Goal: Task Accomplishment & Management: Manage account settings

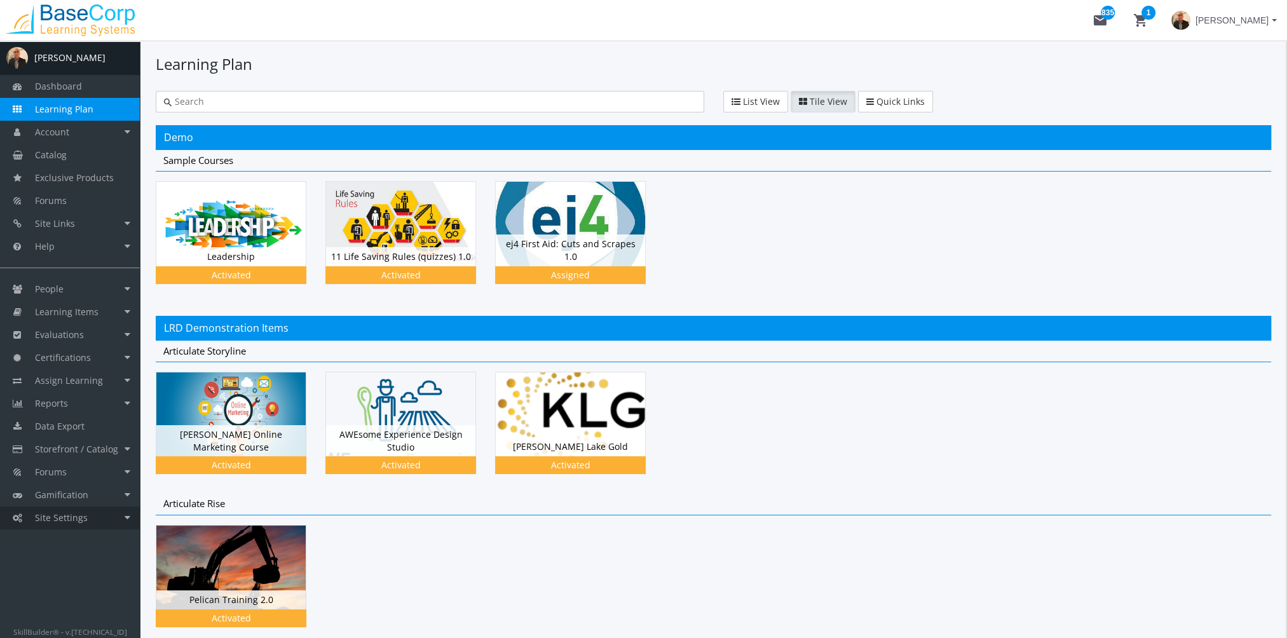
click at [99, 524] on link "Site Settings" at bounding box center [70, 518] width 140 height 23
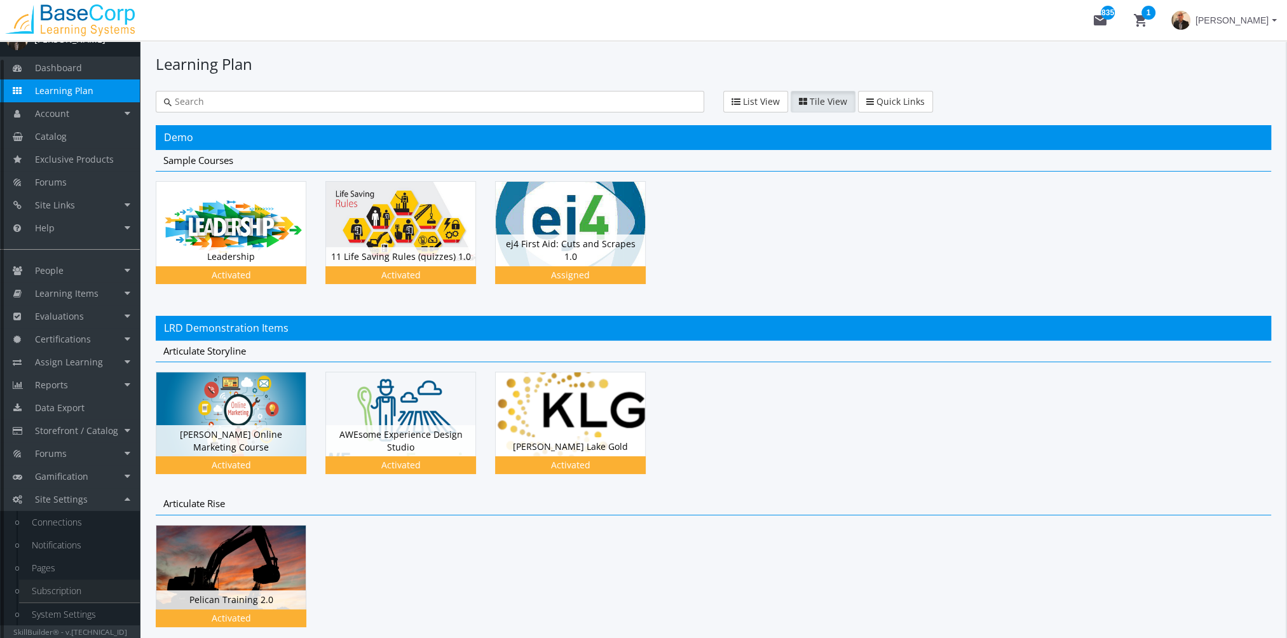
click at [81, 587] on link "Subscription" at bounding box center [79, 591] width 121 height 23
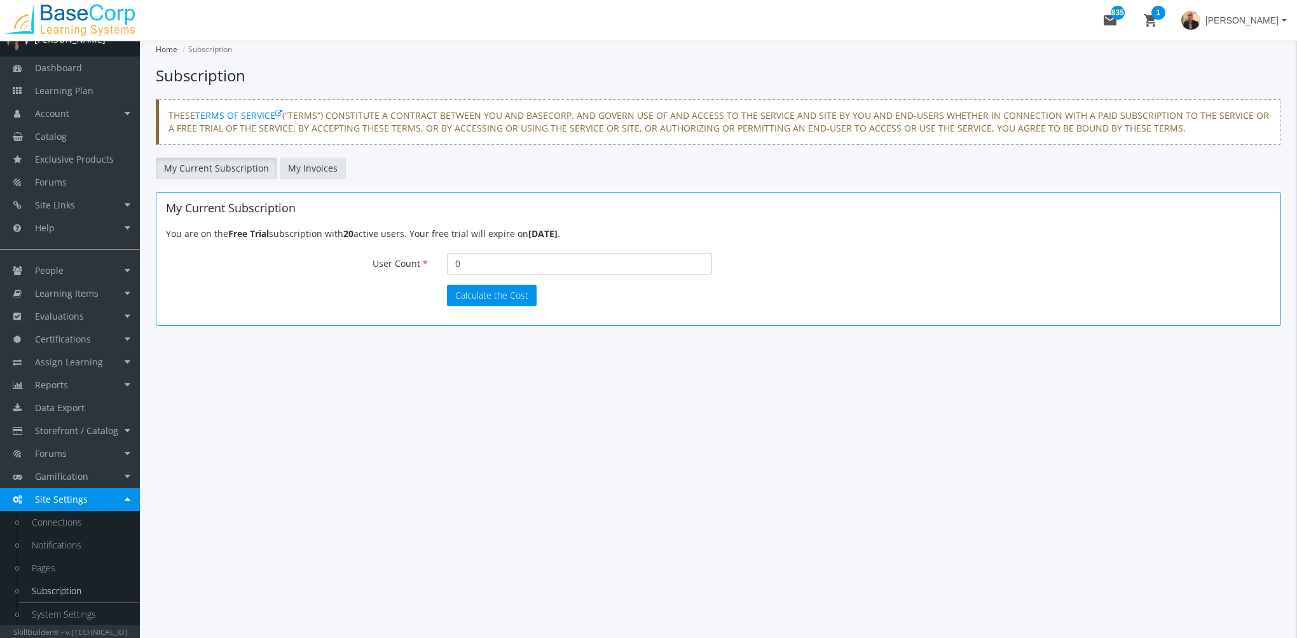
click at [318, 166] on link "My Invoices" at bounding box center [313, 169] width 66 height 22
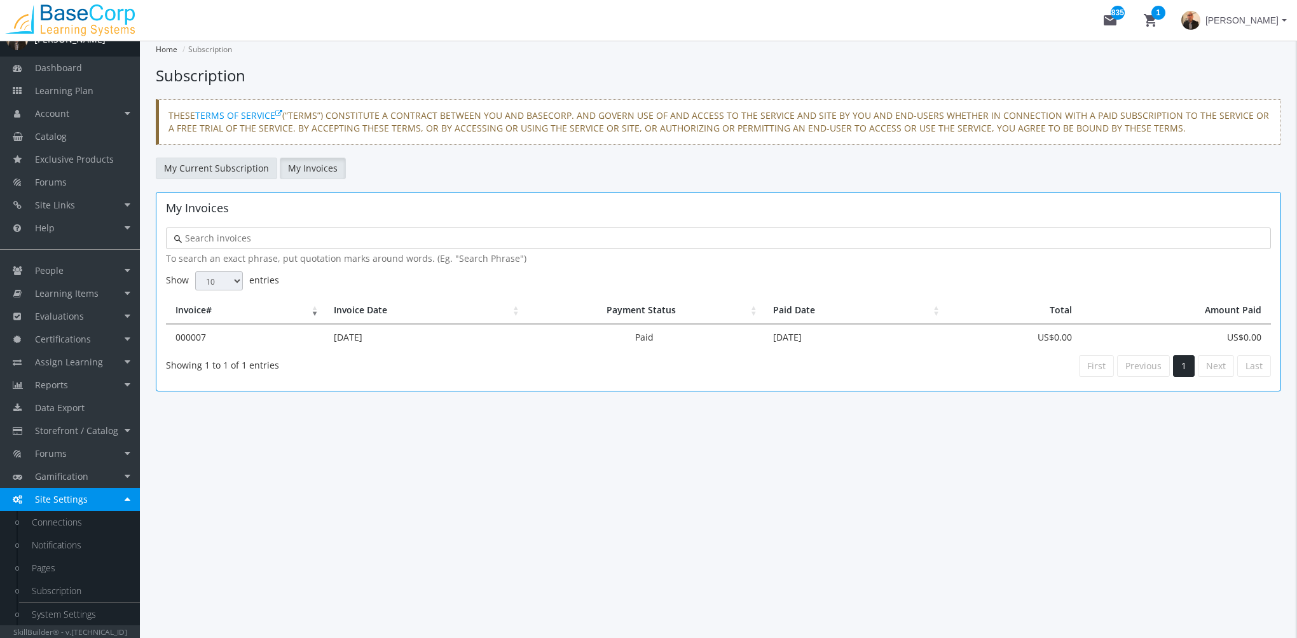
click at [206, 165] on link "My Current Subscription" at bounding box center [216, 169] width 121 height 22
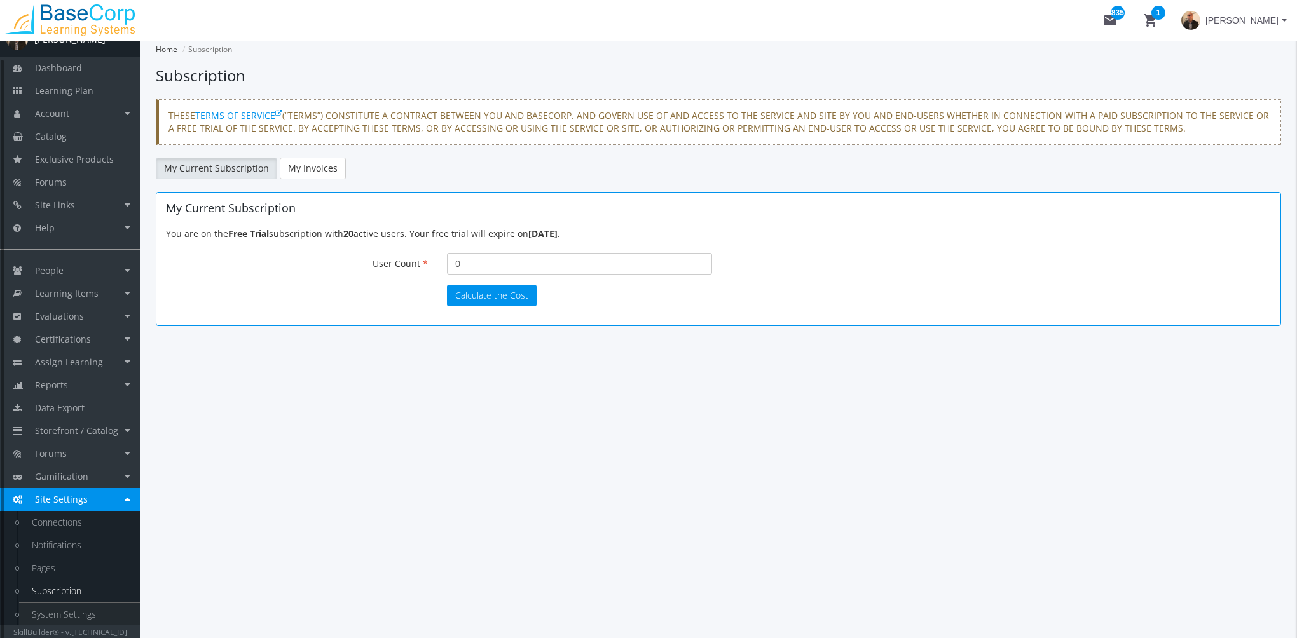
click at [89, 604] on link "System Settings" at bounding box center [79, 614] width 121 height 23
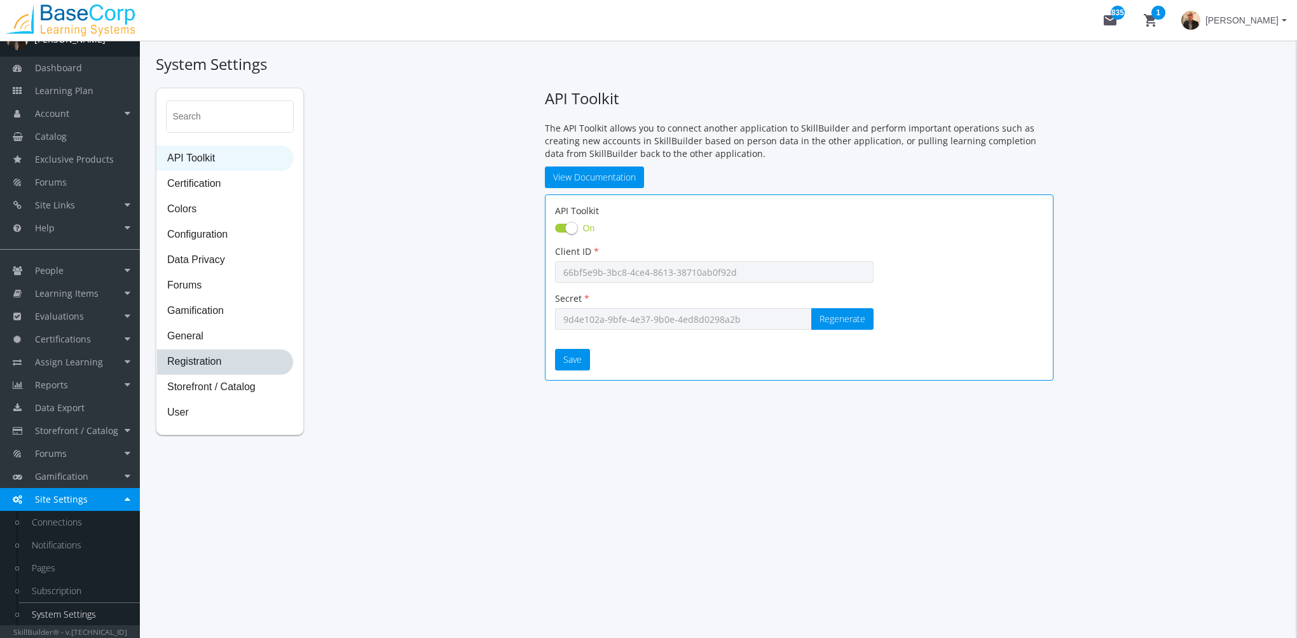
click at [237, 360] on span "Registration" at bounding box center [225, 362] width 136 height 25
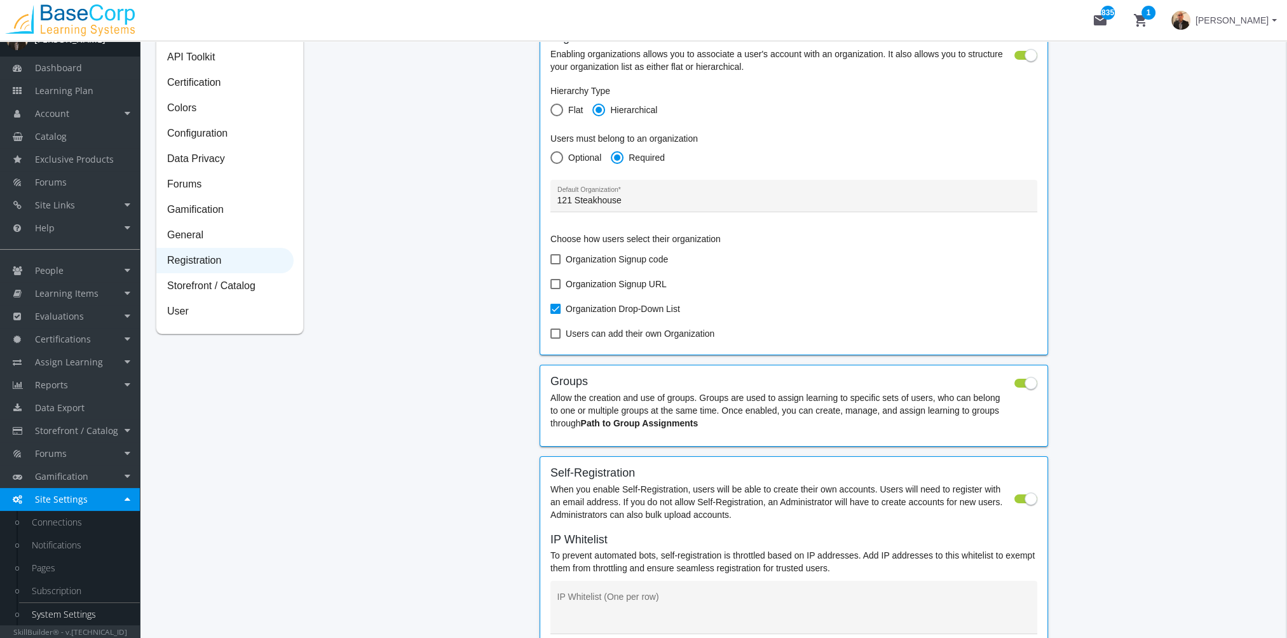
scroll to position [127, 0]
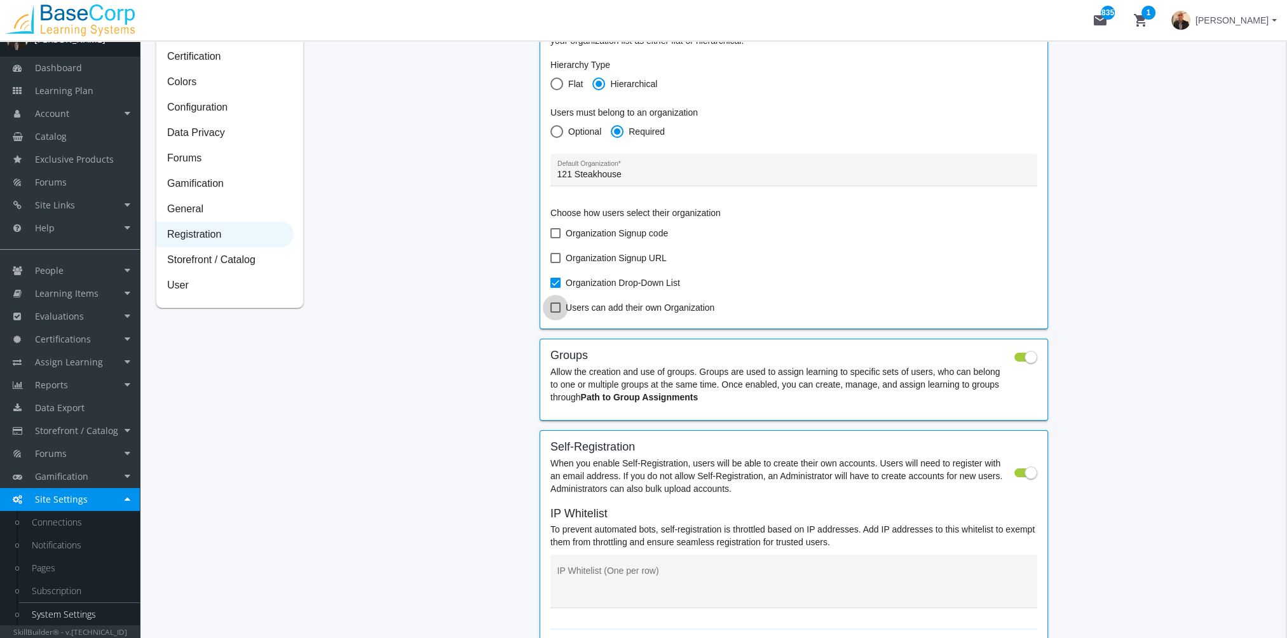
click at [551, 312] on span at bounding box center [556, 308] width 10 height 10
click at [551, 312] on input "Users can add their own Organization" at bounding box center [551, 312] width 1 height 1
checkbox input "true"
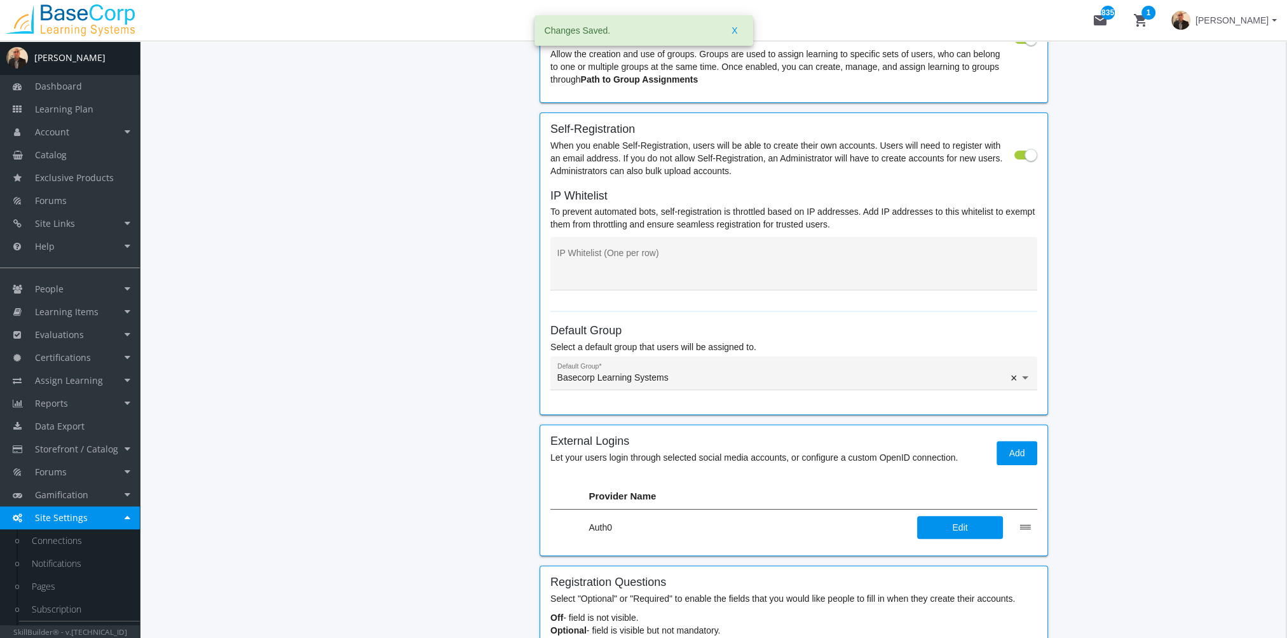
scroll to position [343, 0]
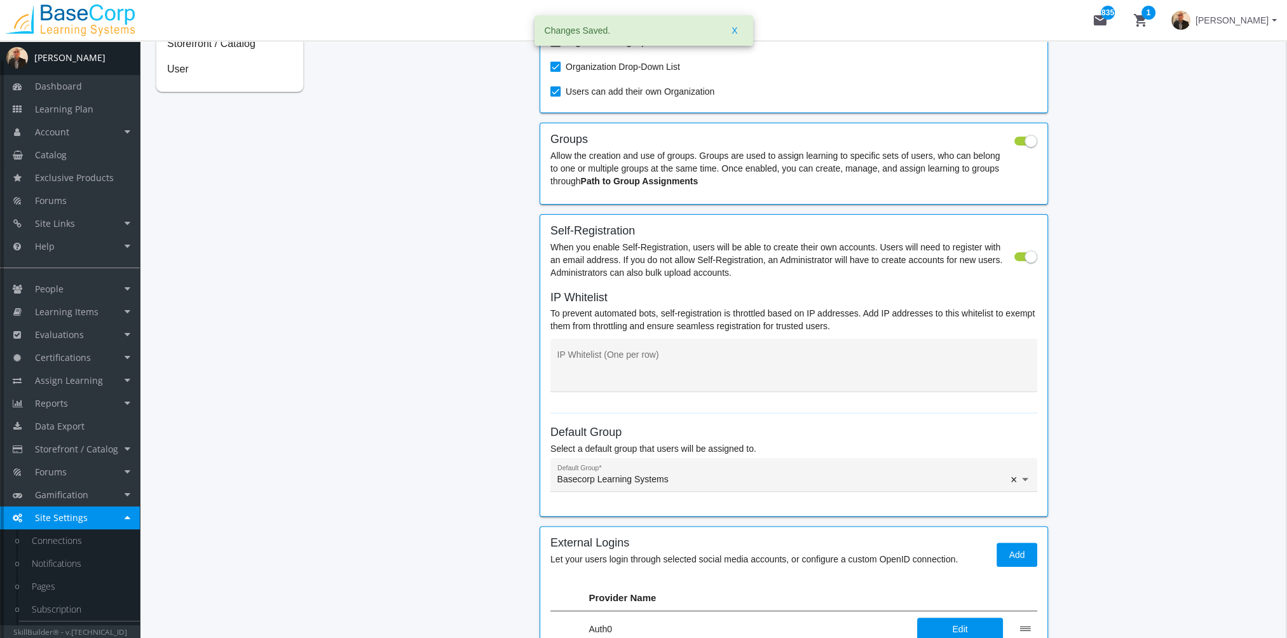
click at [1252, 21] on span "[PERSON_NAME]" at bounding box center [1232, 20] width 73 height 23
click at [1237, 106] on link "Sign Out" at bounding box center [1224, 113] width 115 height 14
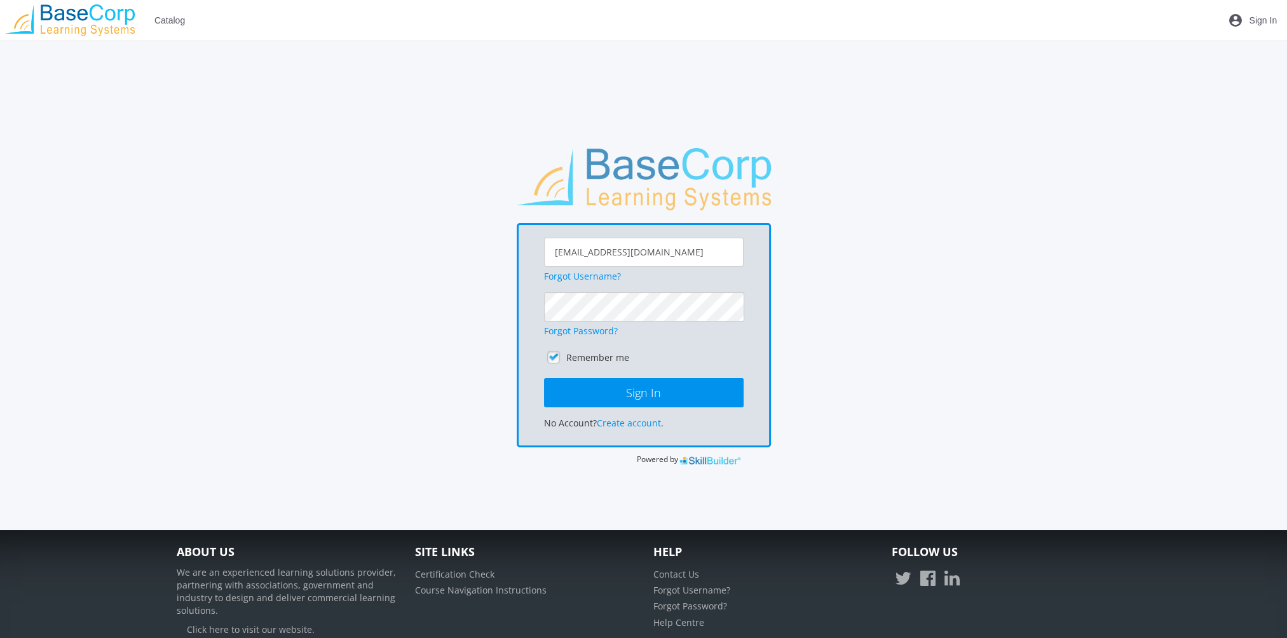
click at [170, 17] on span "Catalog" at bounding box center [169, 20] width 31 height 23
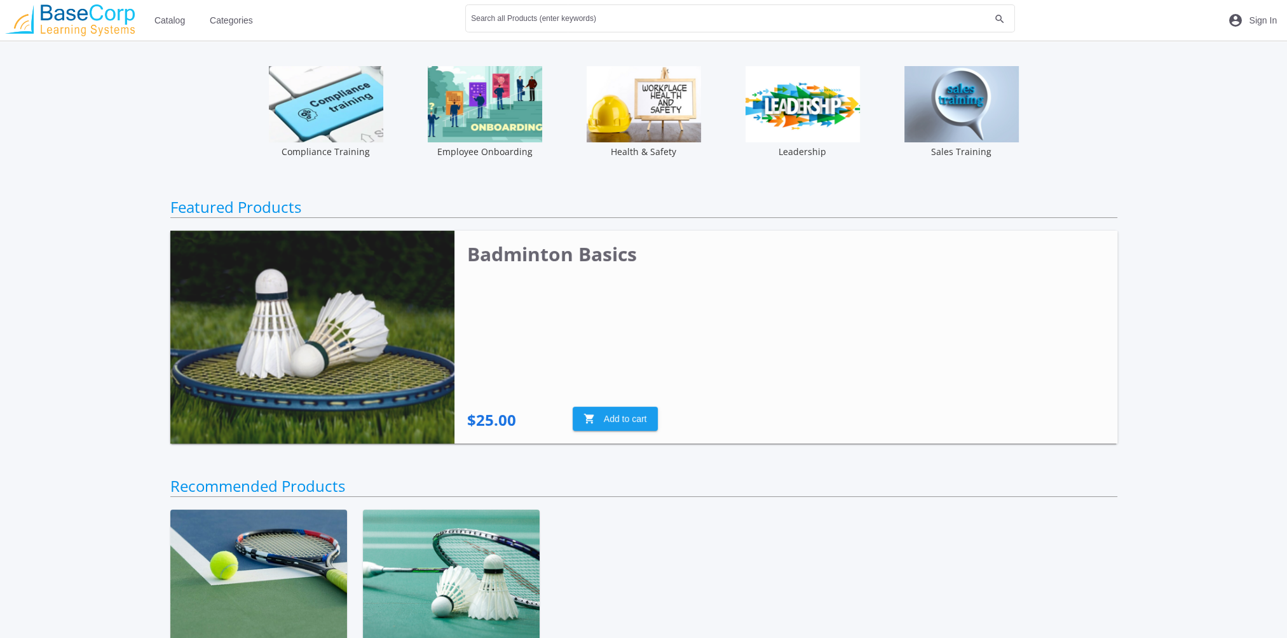
click at [303, 373] on img at bounding box center [312, 337] width 284 height 213
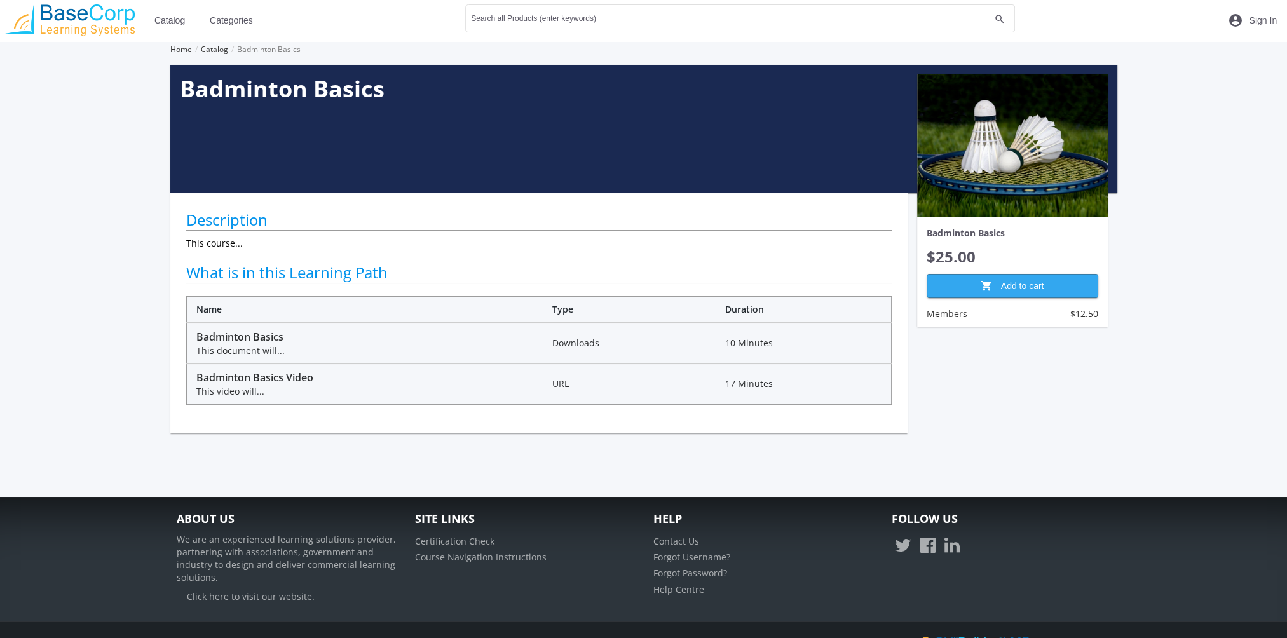
click at [977, 289] on span "shopping_cart Add to cart" at bounding box center [1013, 286] width 150 height 23
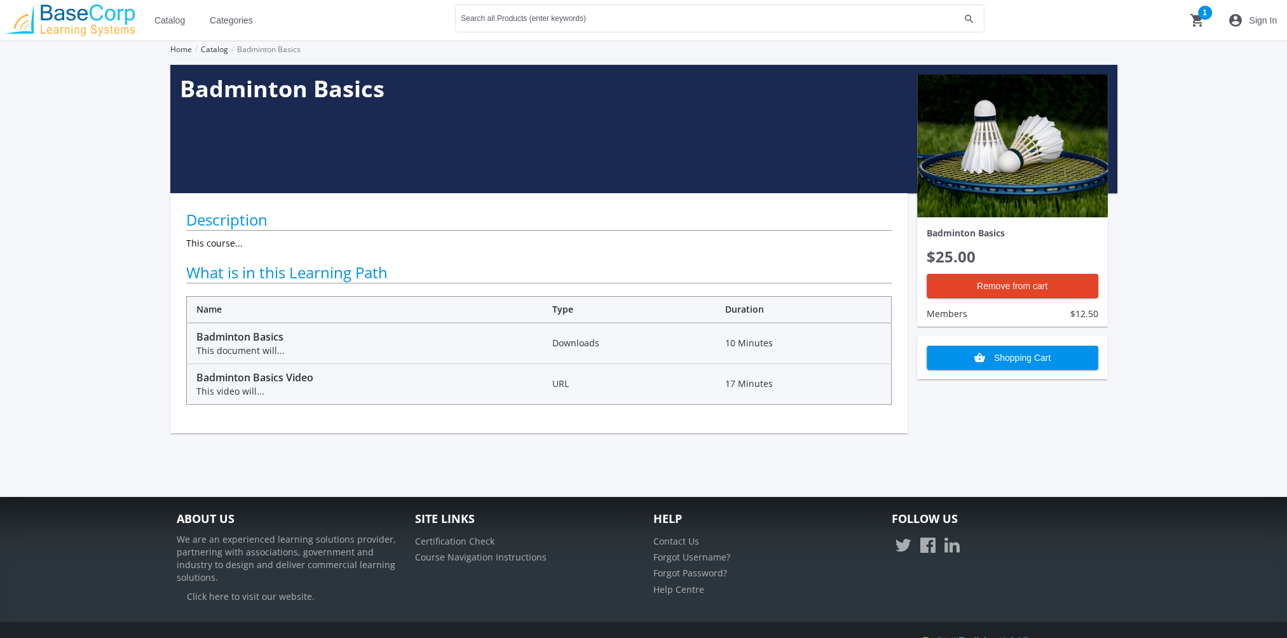
click at [1198, 10] on button "shopping_cart 1" at bounding box center [1197, 20] width 41 height 41
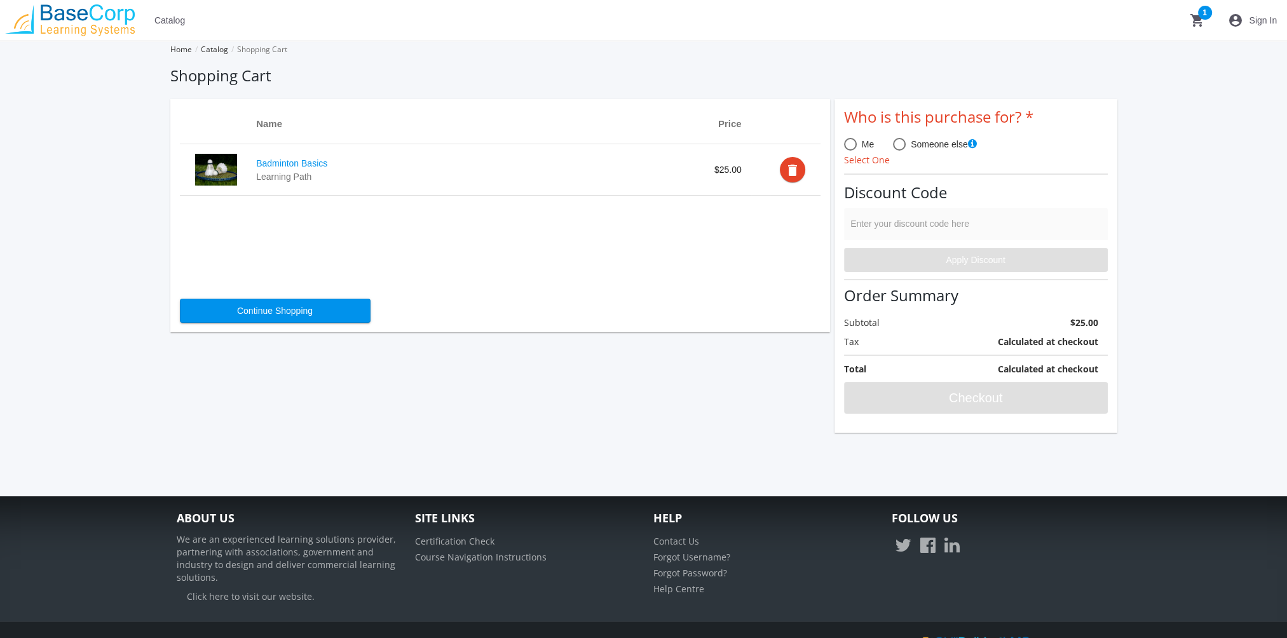
click at [852, 148] on span at bounding box center [850, 144] width 13 height 13
click at [852, 148] on input "Me" at bounding box center [850, 147] width 13 height 13
radio input "true"
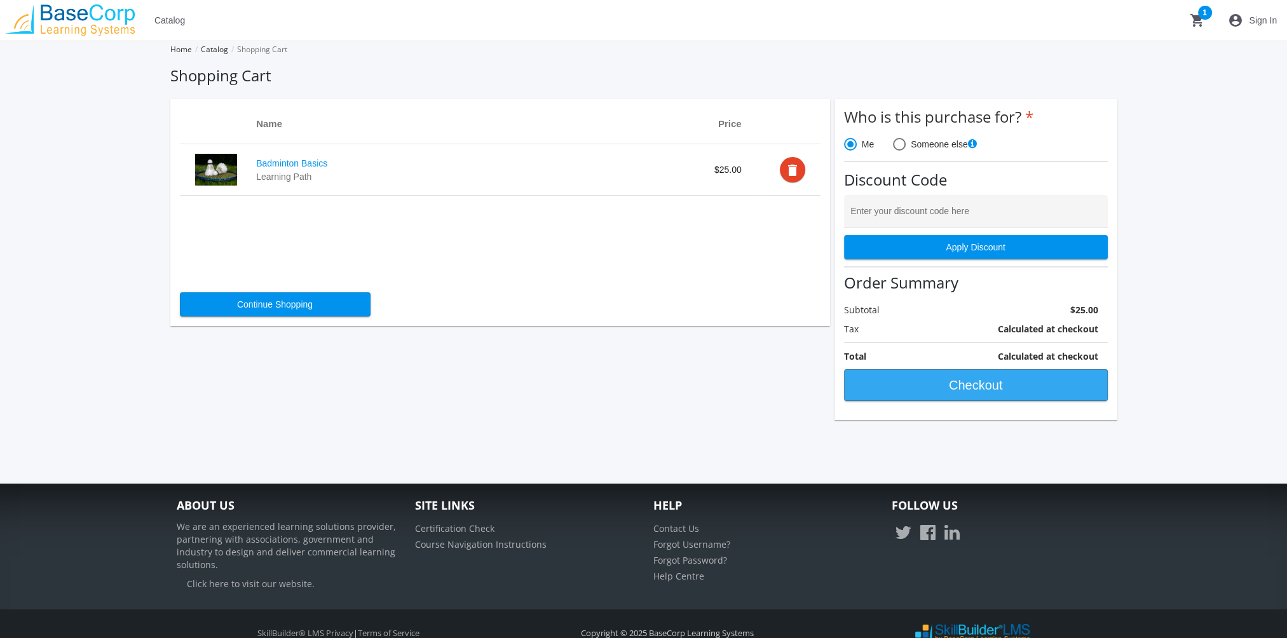
click at [949, 381] on span "Checkout" at bounding box center [976, 385] width 242 height 23
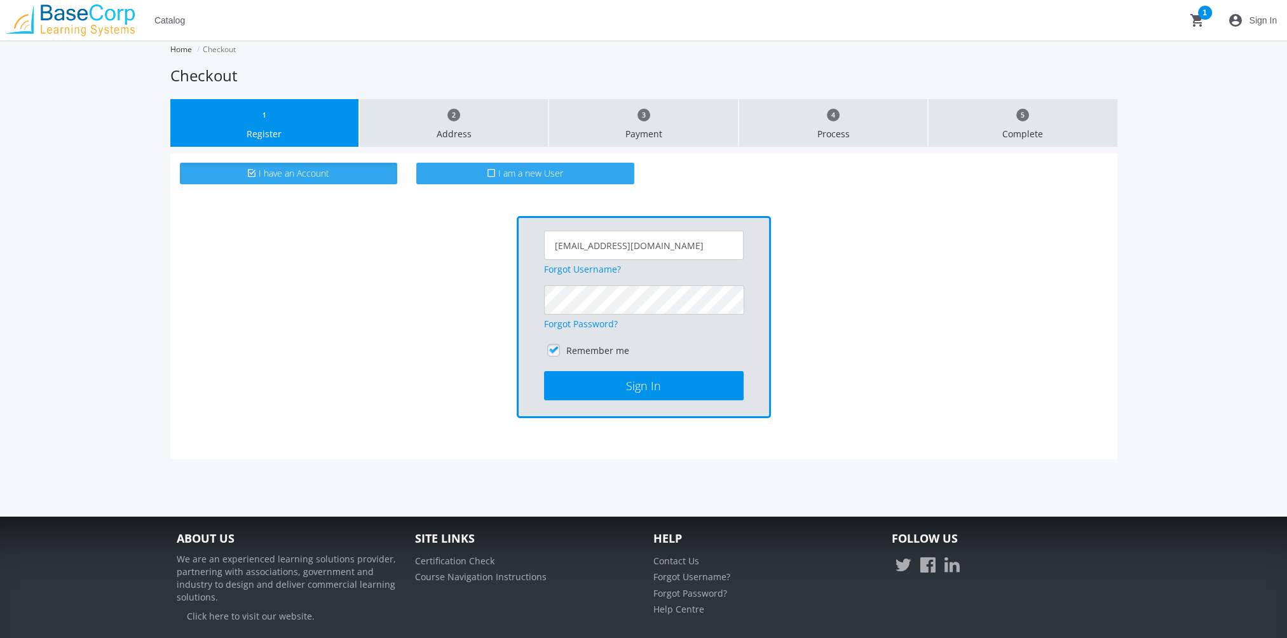
click at [491, 168] on icon at bounding box center [492, 173] width 8 height 10
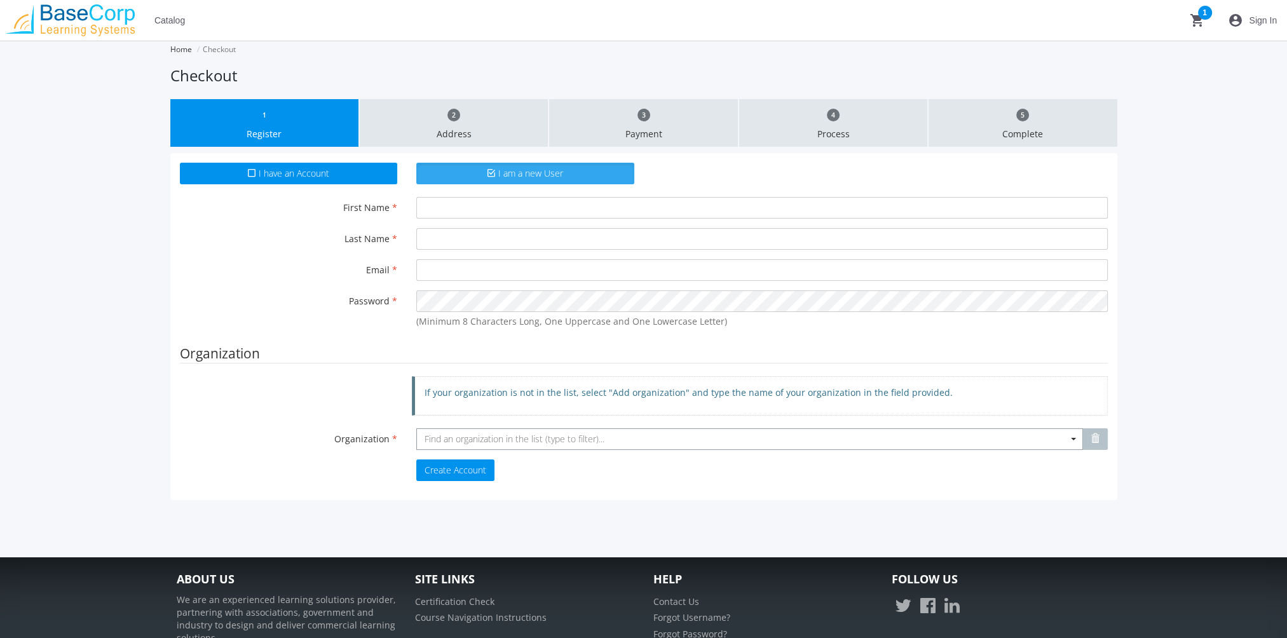
click at [478, 439] on span "Find an organization in the list (type to filter)..." at bounding box center [515, 439] width 180 height 12
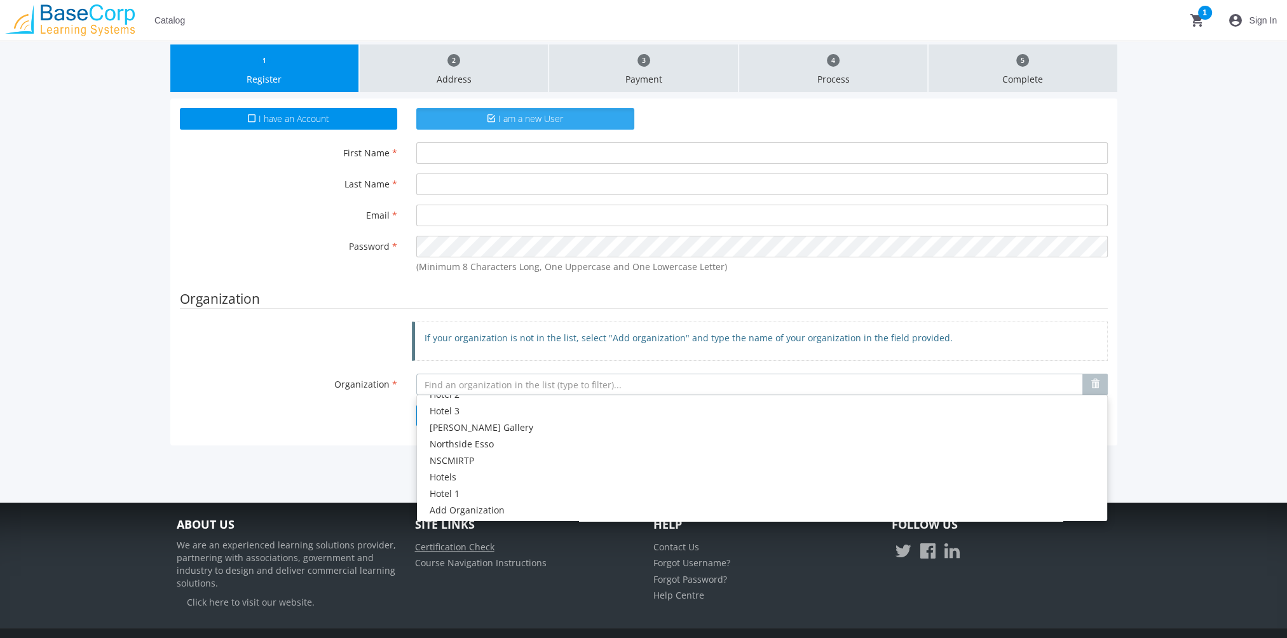
scroll to position [92, 0]
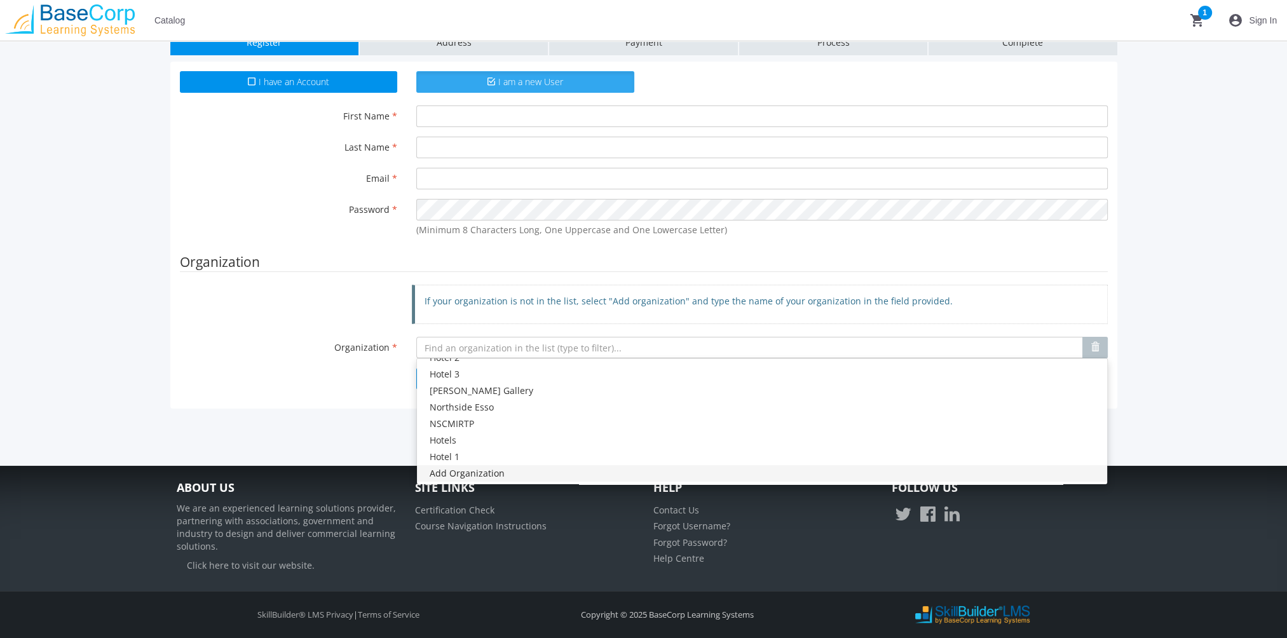
click at [471, 474] on div "Add Organization" at bounding box center [762, 473] width 665 height 13
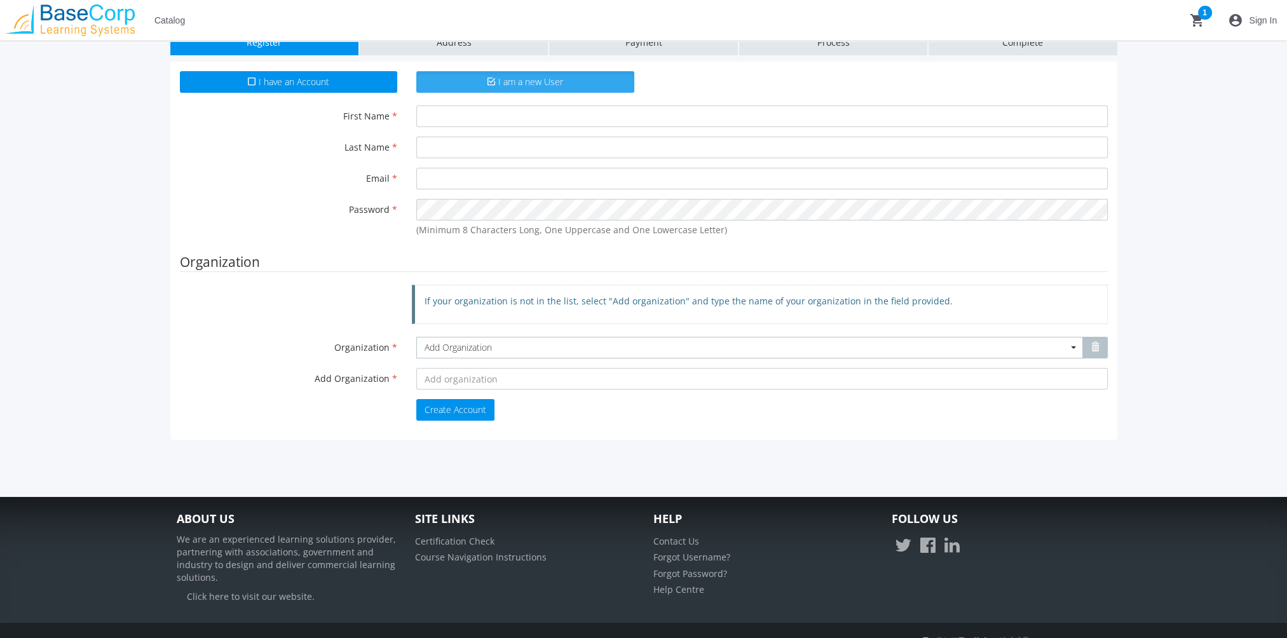
scroll to position [0, 0]
click at [445, 384] on input "text" at bounding box center [762, 379] width 692 height 22
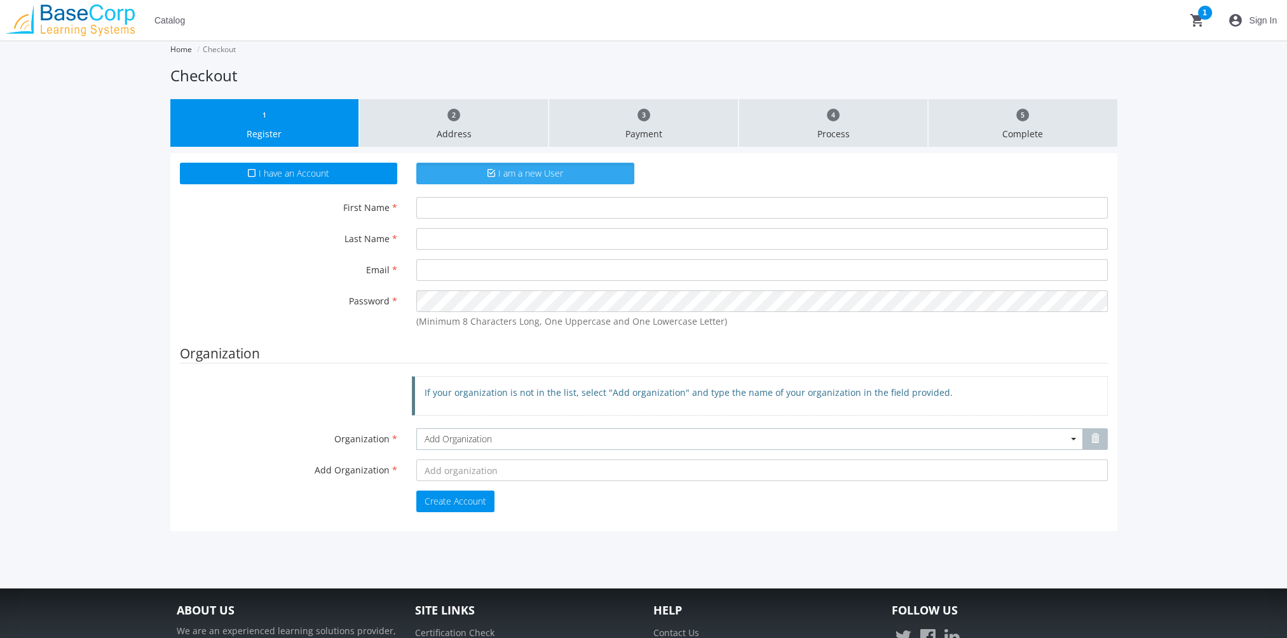
click at [481, 173] on label "I am a new User" at bounding box center [525, 174] width 218 height 22
click at [298, 175] on span "I have an Account" at bounding box center [294, 173] width 71 height 12
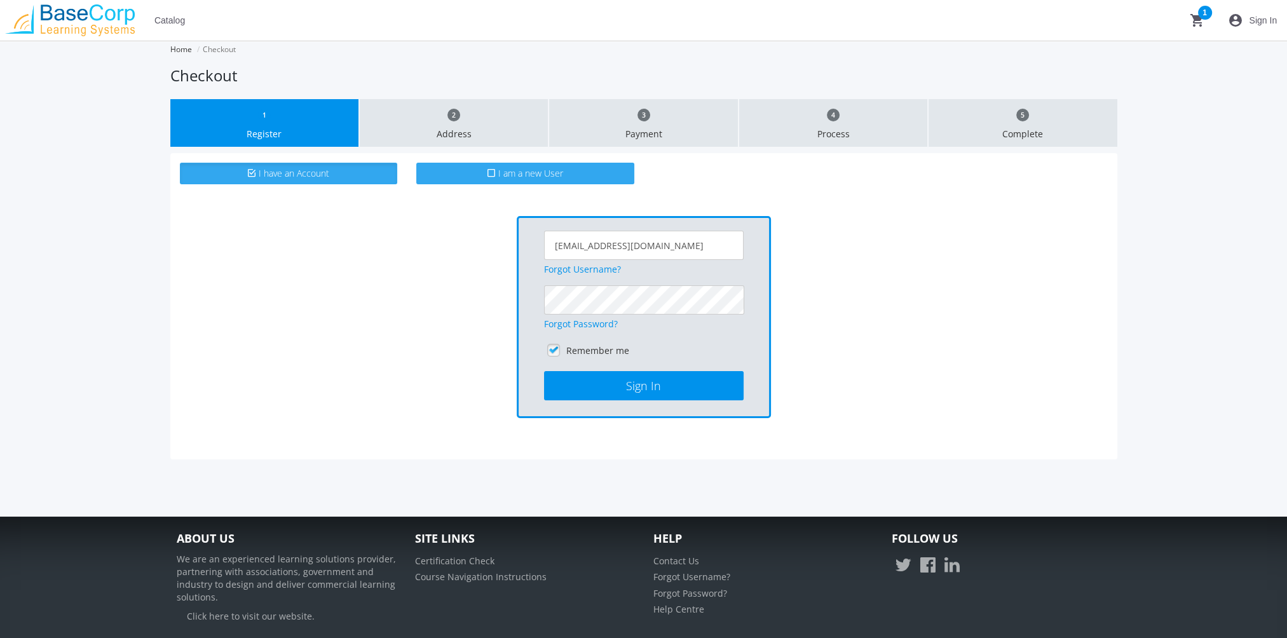
click at [474, 177] on label "I am a new User" at bounding box center [525, 174] width 218 height 22
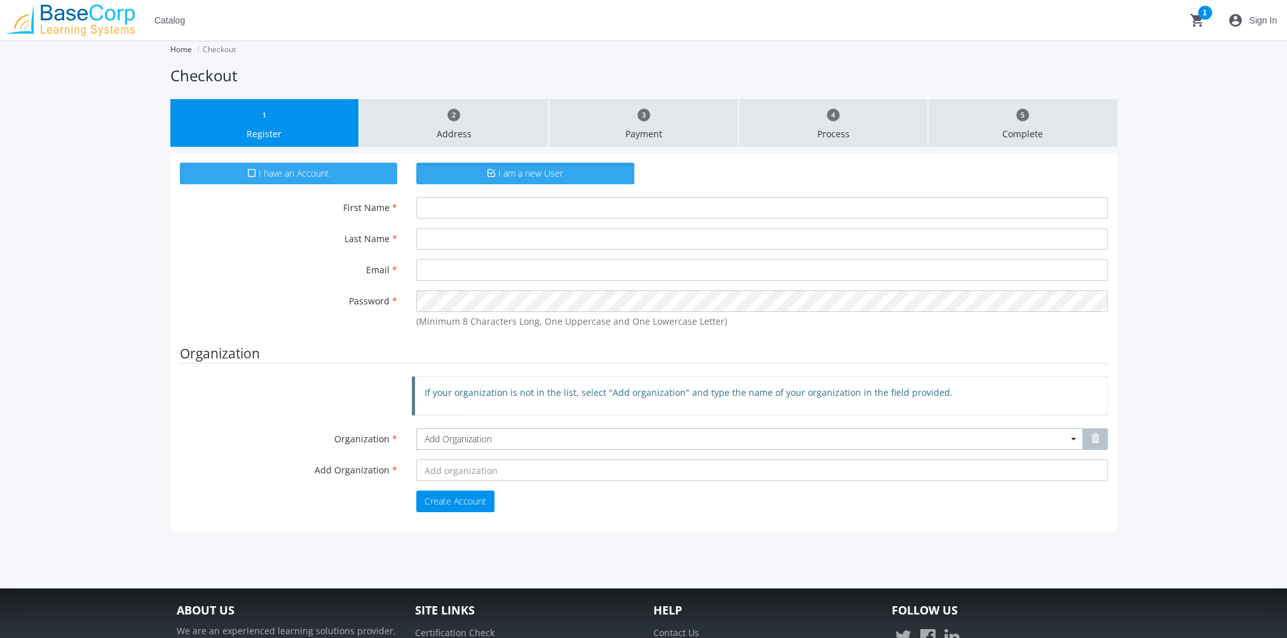
click at [348, 179] on label "I have an Account" at bounding box center [289, 174] width 218 height 22
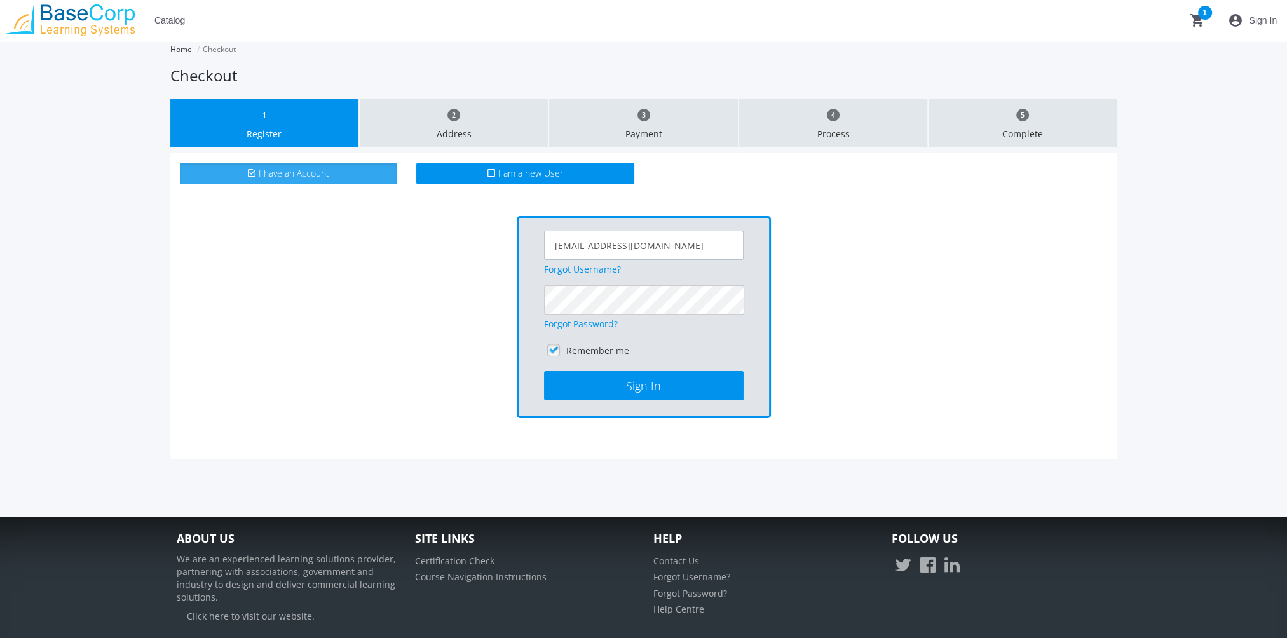
drag, startPoint x: 687, startPoint y: 245, endPoint x: 472, endPoint y: 221, distance: 216.2
click at [472, 221] on div "[EMAIL_ADDRESS][DOMAIN_NAME] Forgot Username? Forgot Password? Remember me Sign…" at bounding box center [644, 317] width 928 height 202
click at [298, 170] on span "I have an Account" at bounding box center [294, 173] width 71 height 12
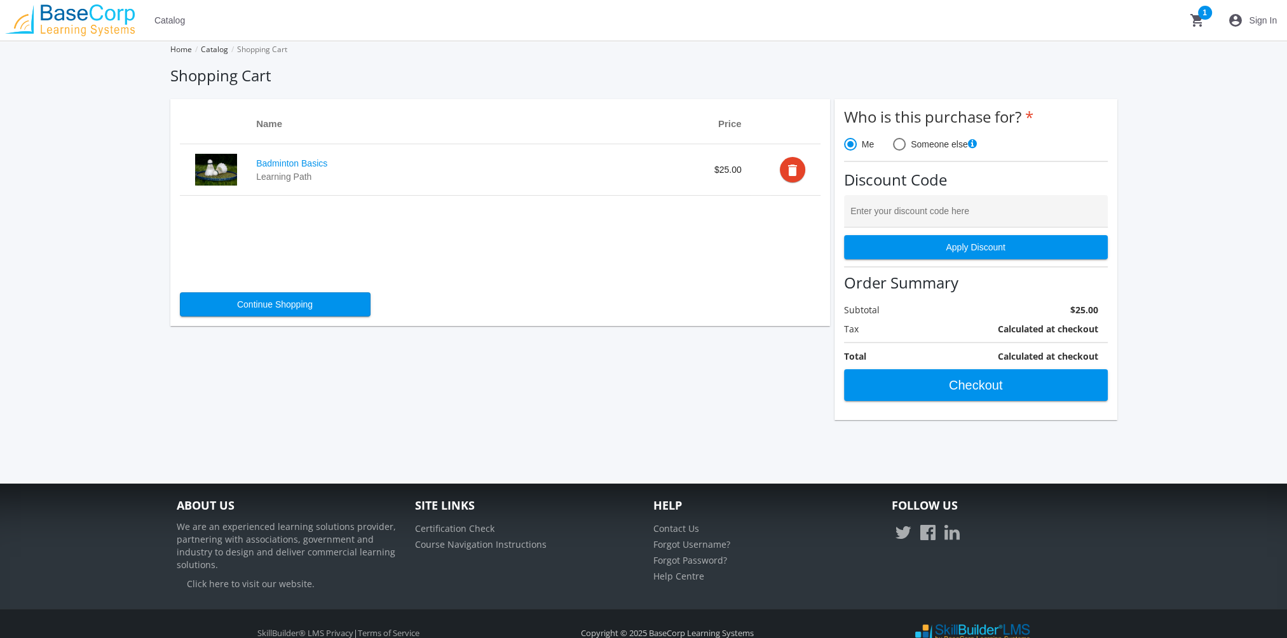
click at [181, 22] on span "Catalog" at bounding box center [169, 20] width 31 height 23
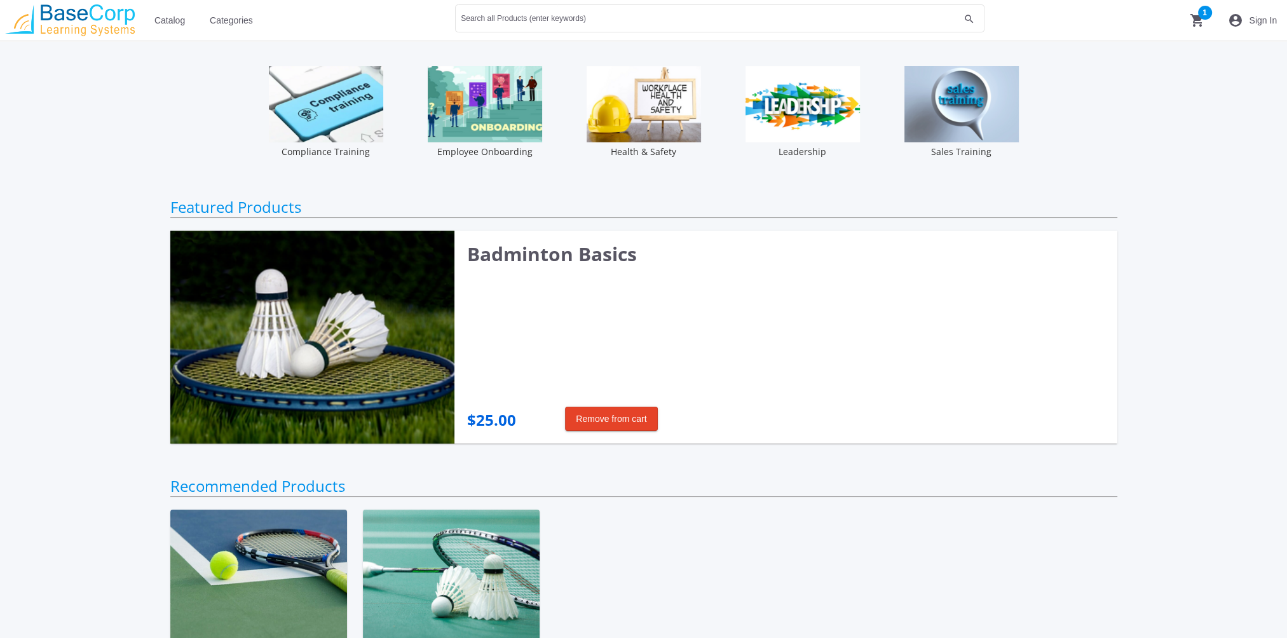
click at [316, 110] on img at bounding box center [326, 104] width 114 height 76
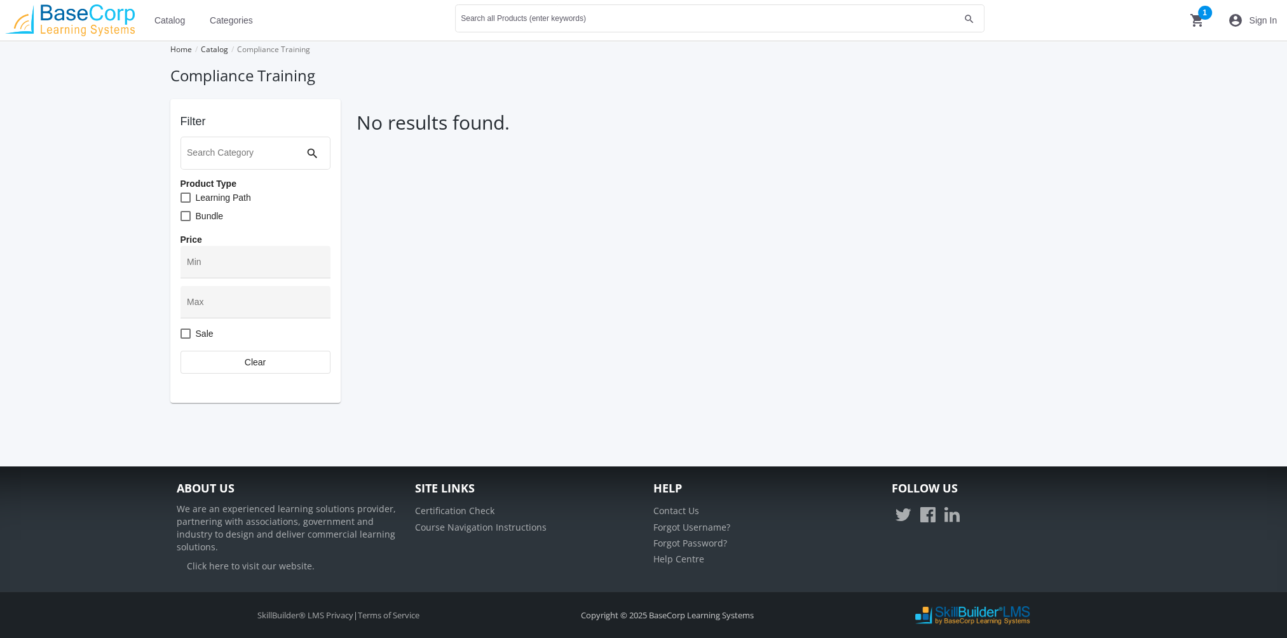
click at [163, 20] on span "Catalog" at bounding box center [169, 20] width 31 height 23
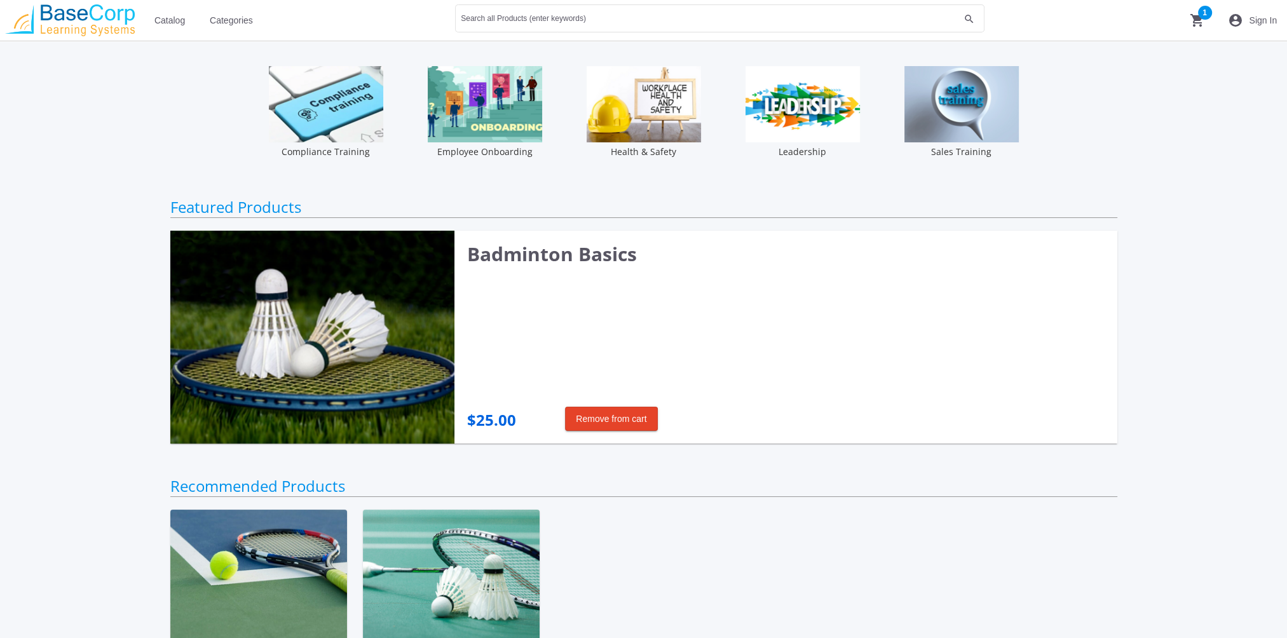
click at [1201, 16] on mat-icon "shopping_cart 1" at bounding box center [1197, 20] width 15 height 15
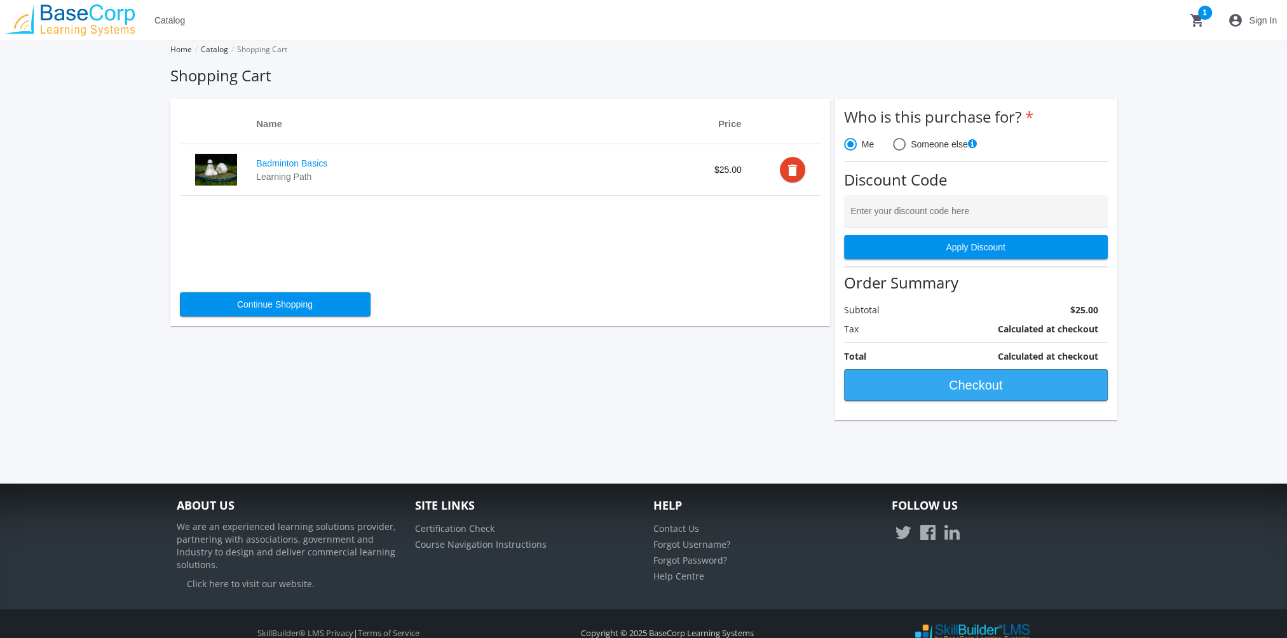
click at [996, 389] on span "Checkout" at bounding box center [976, 385] width 242 height 23
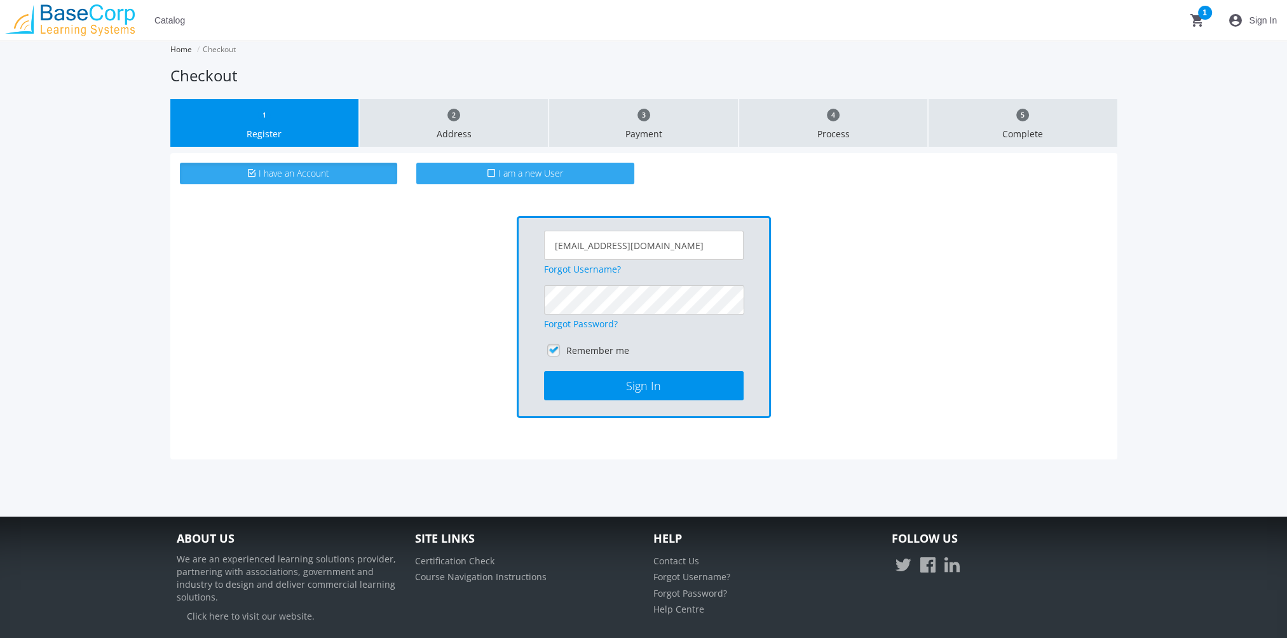
click at [429, 164] on label "I am a new User" at bounding box center [525, 174] width 218 height 22
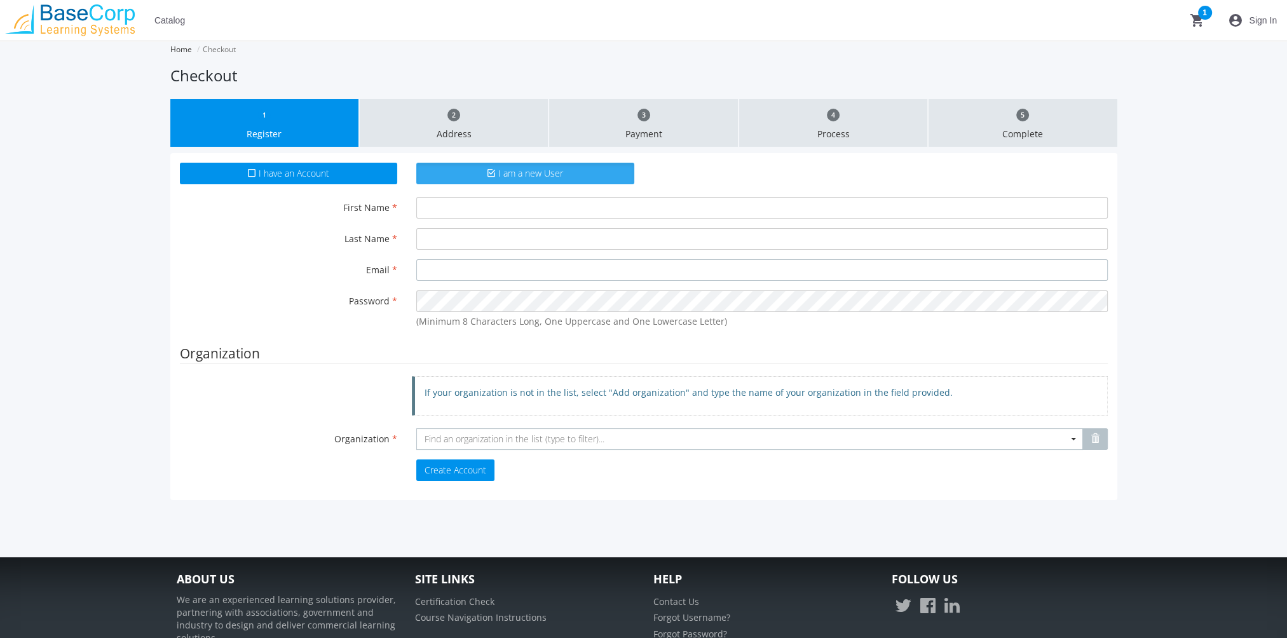
click at [465, 275] on input "Email" at bounding box center [762, 270] width 692 height 22
click at [1254, 18] on span "Sign In" at bounding box center [1263, 20] width 28 height 23
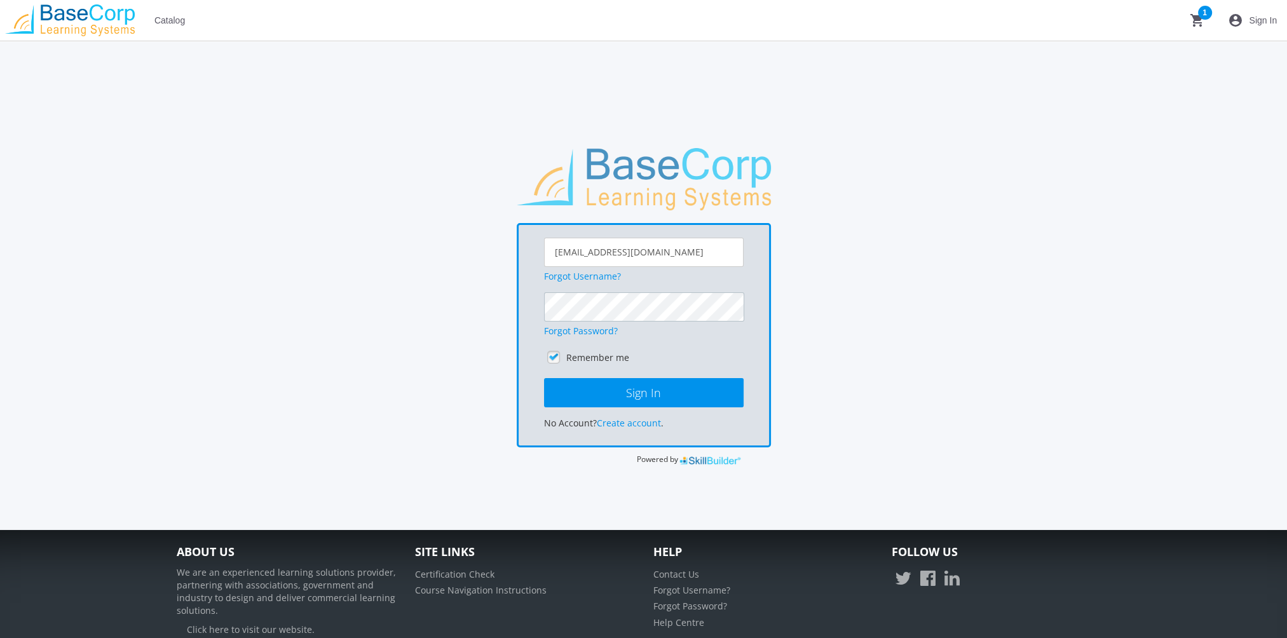
click at [544, 378] on button "Sign In" at bounding box center [644, 392] width 200 height 29
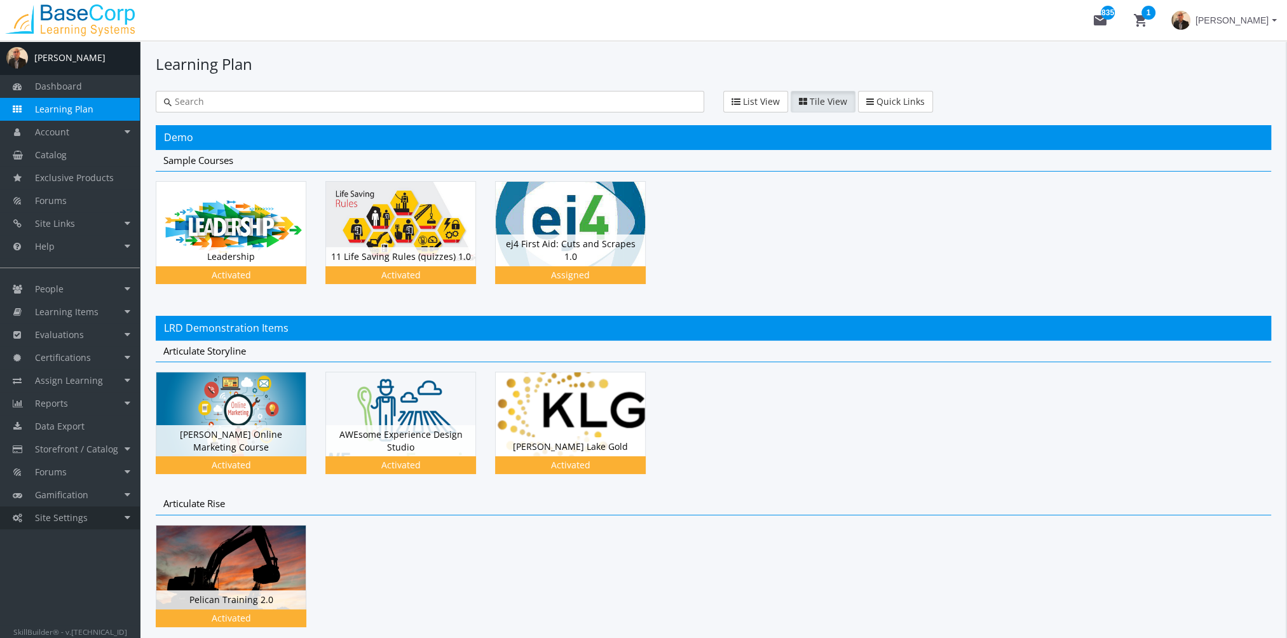
click at [92, 510] on link "Site Settings" at bounding box center [70, 518] width 140 height 23
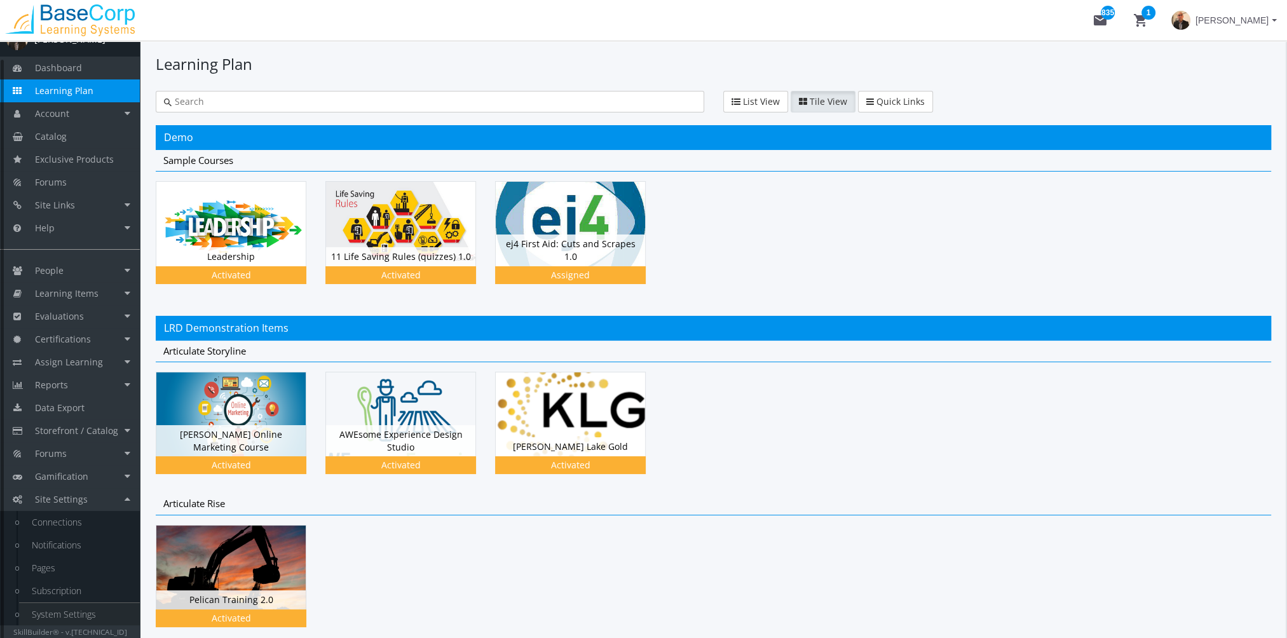
click at [101, 612] on link "System Settings" at bounding box center [79, 614] width 121 height 23
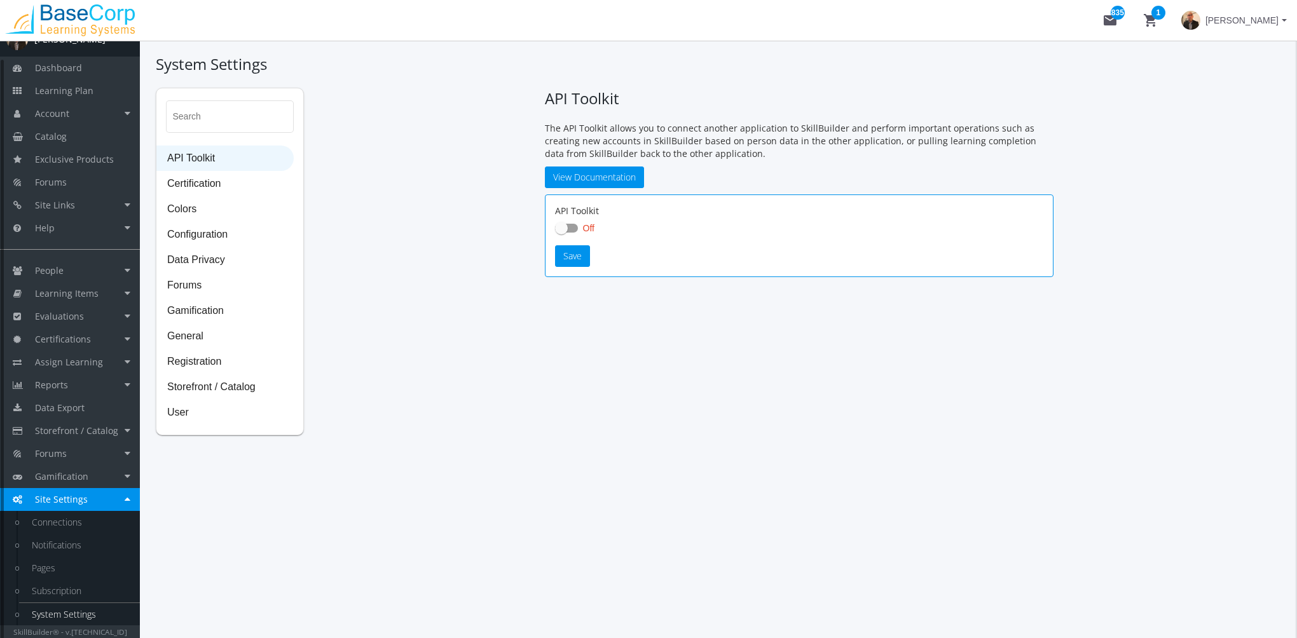
checkbox input "true"
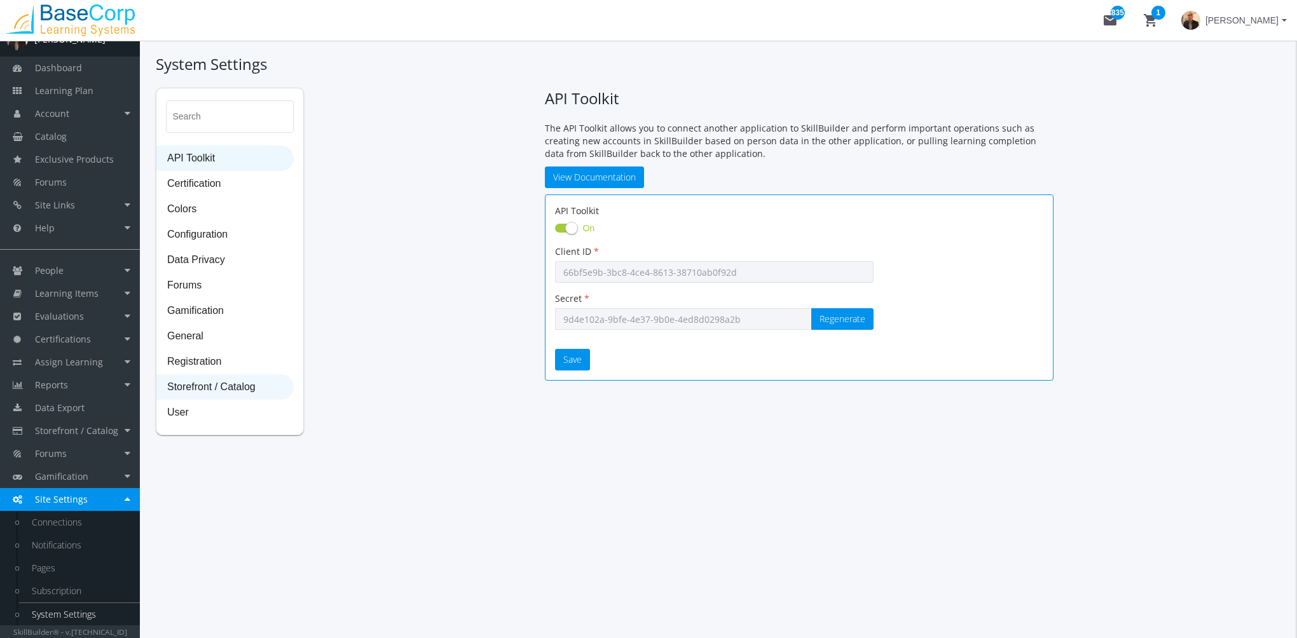
click at [229, 384] on span "Storefront / Catalog" at bounding box center [225, 387] width 136 height 25
select select "23: USD"
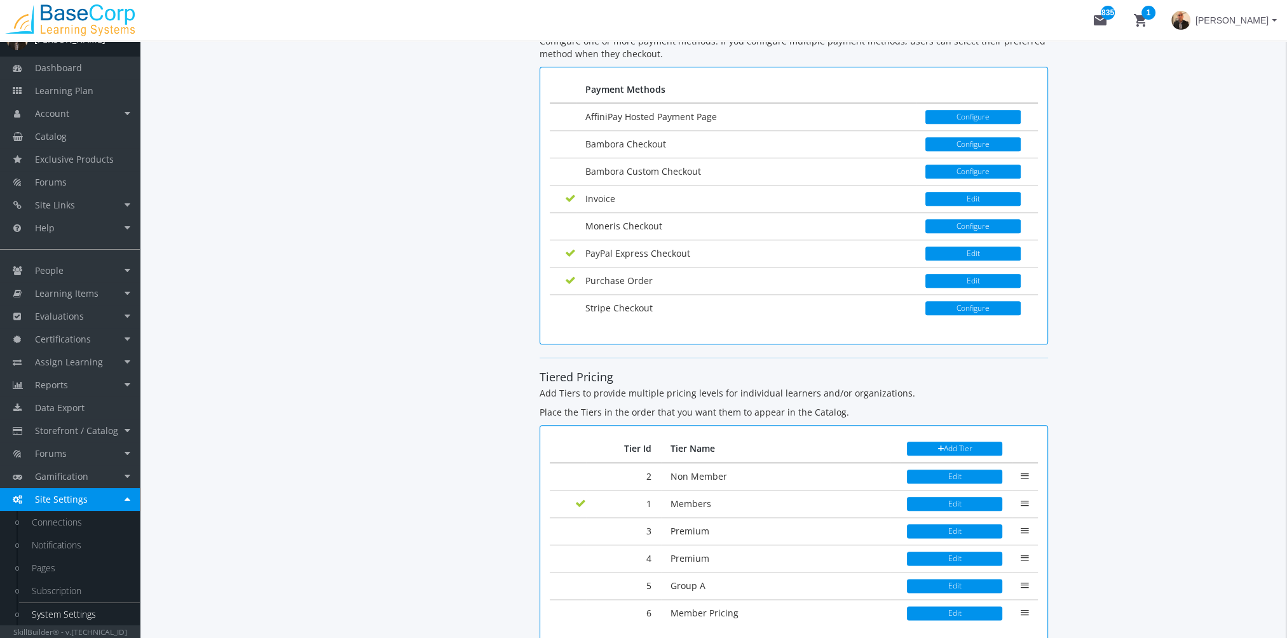
scroll to position [1963, 0]
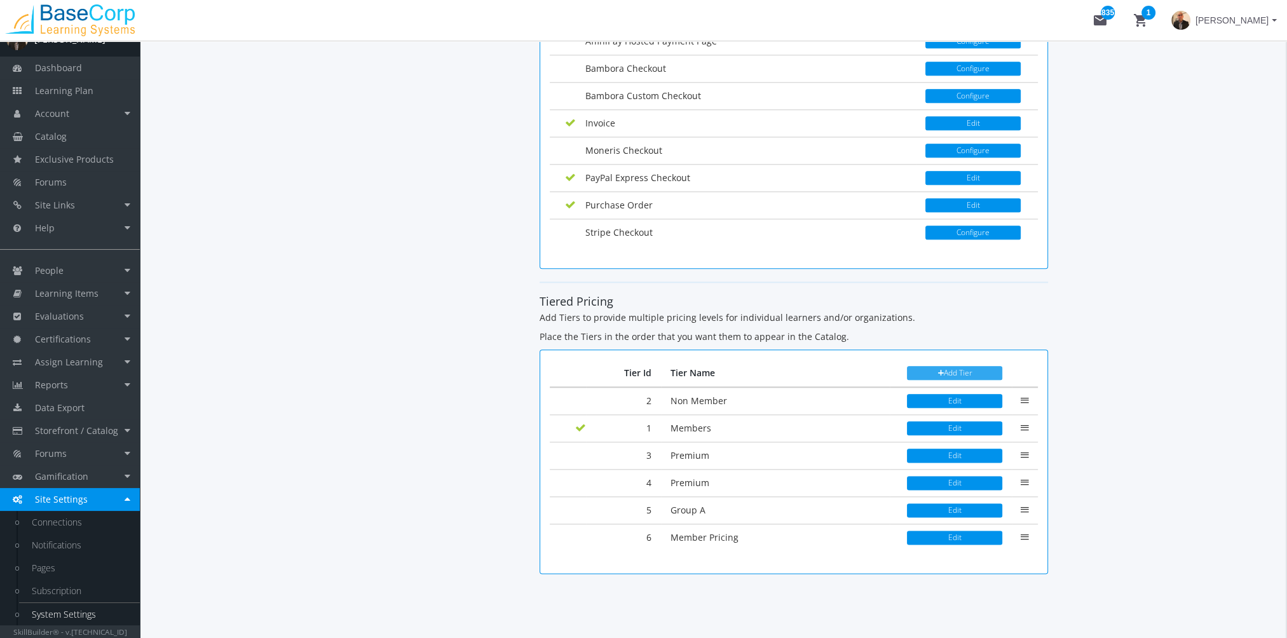
click at [931, 366] on button "Add Tier" at bounding box center [954, 373] width 95 height 14
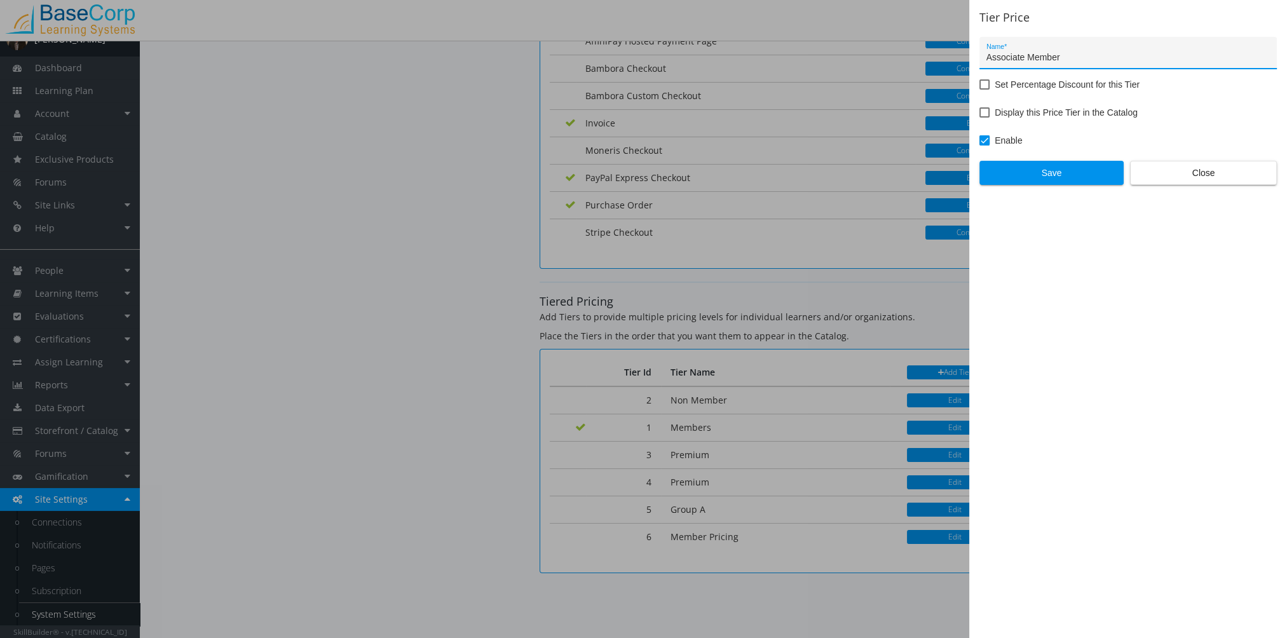
type input "Associate Member"
click at [987, 82] on span at bounding box center [985, 84] width 10 height 10
click at [980, 89] on input "Set Percentage Discount for this Tier" at bounding box center [980, 89] width 1 height 1
checkbox input "true"
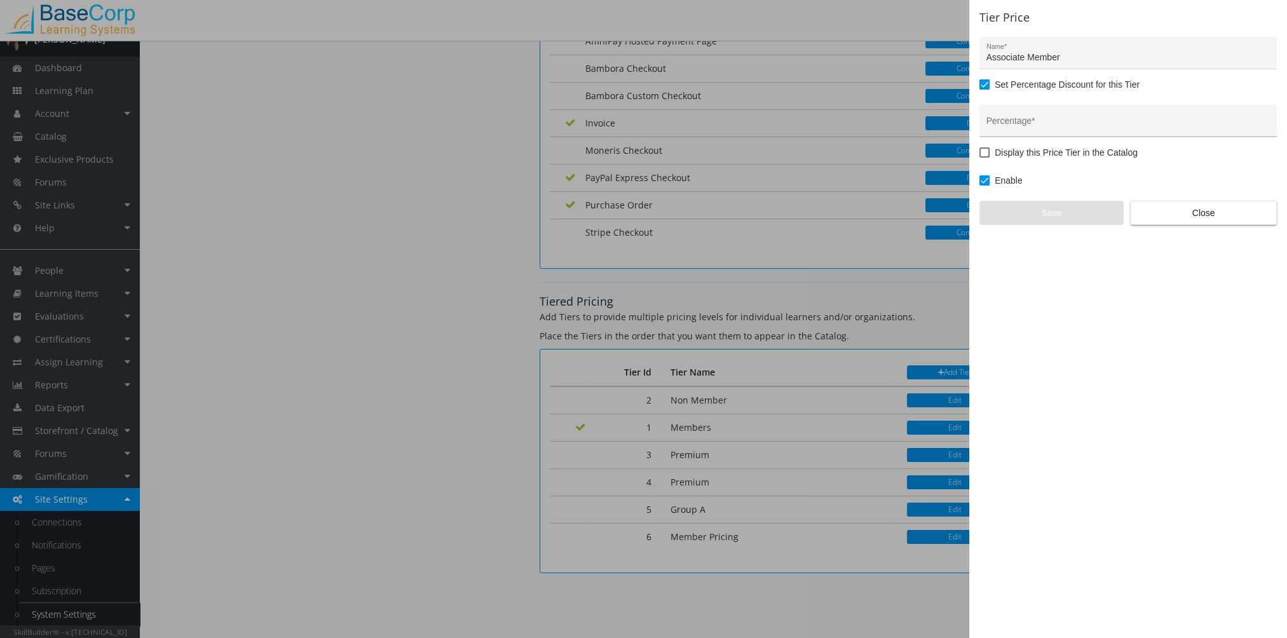
click at [1026, 122] on input "Percentage *" at bounding box center [1129, 126] width 284 height 10
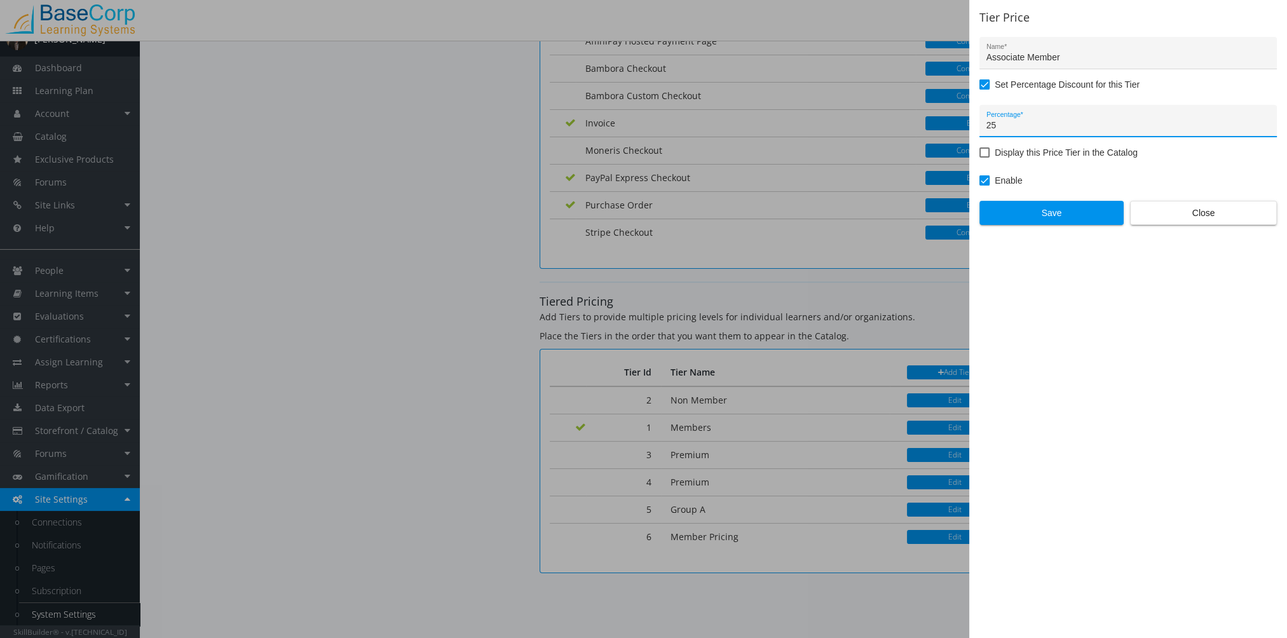
type input "25"
click at [989, 154] on span at bounding box center [985, 153] width 10 height 10
click at [980, 157] on input "Display this Price Tier in the Catalog" at bounding box center [980, 157] width 1 height 1
checkbox input "true"
click at [1058, 211] on span "Save" at bounding box center [1052, 213] width 123 height 23
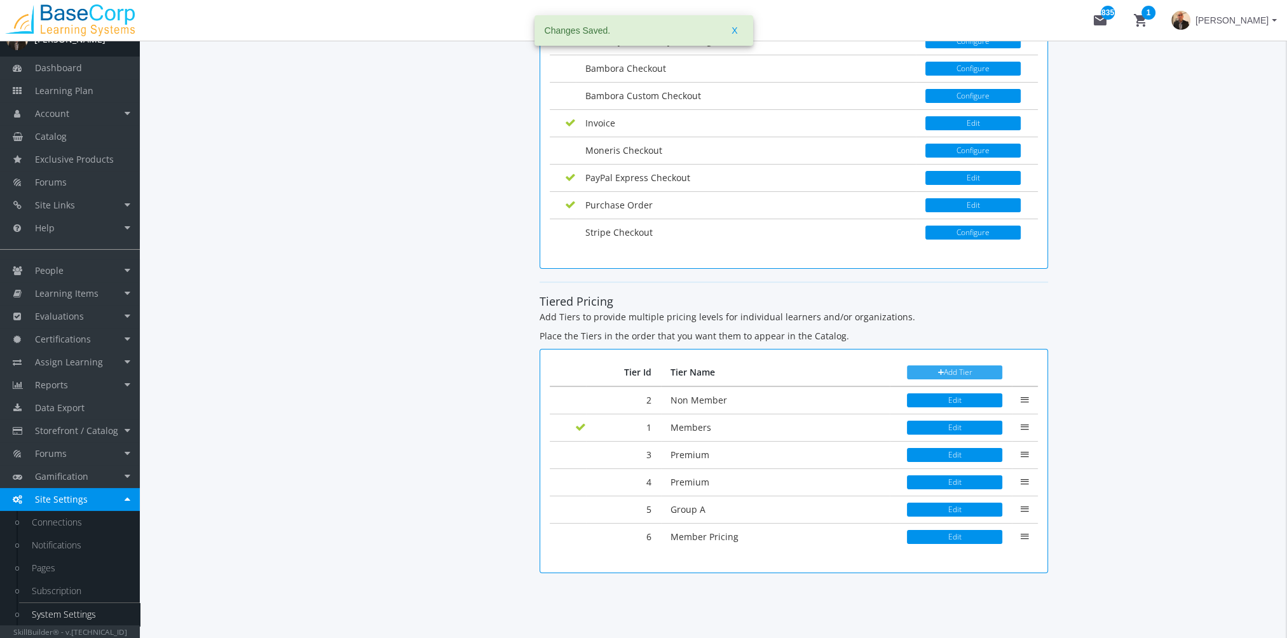
scroll to position [1963, 0]
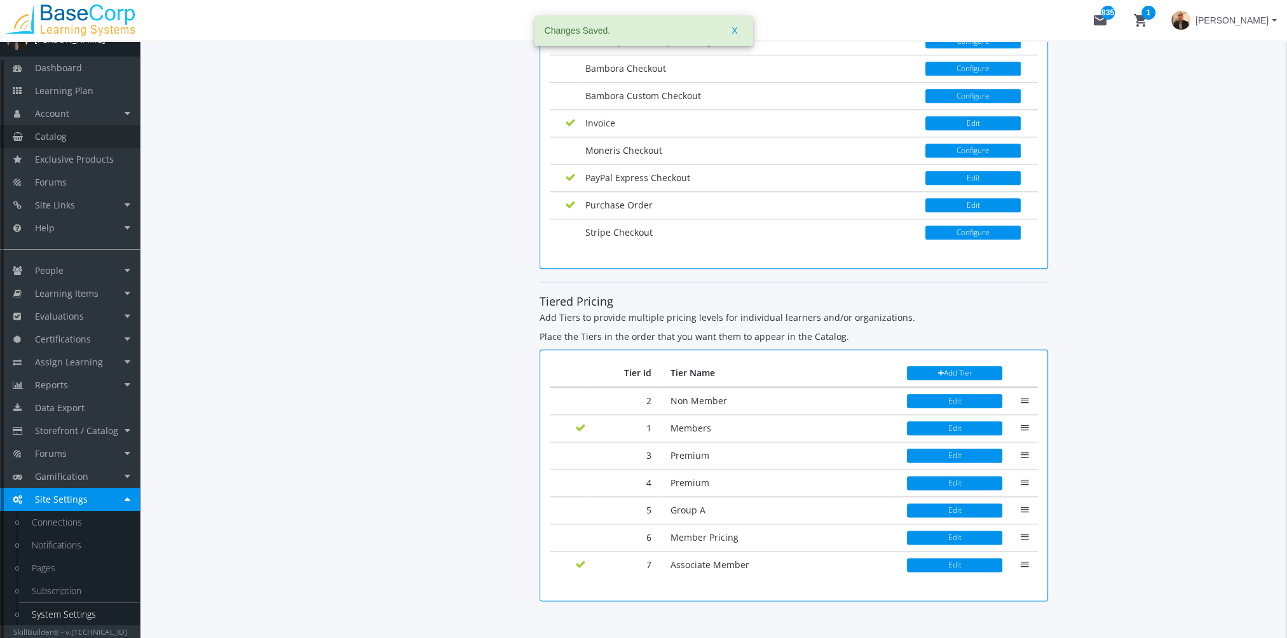
click at [58, 133] on span "Catalog" at bounding box center [51, 136] width 32 height 12
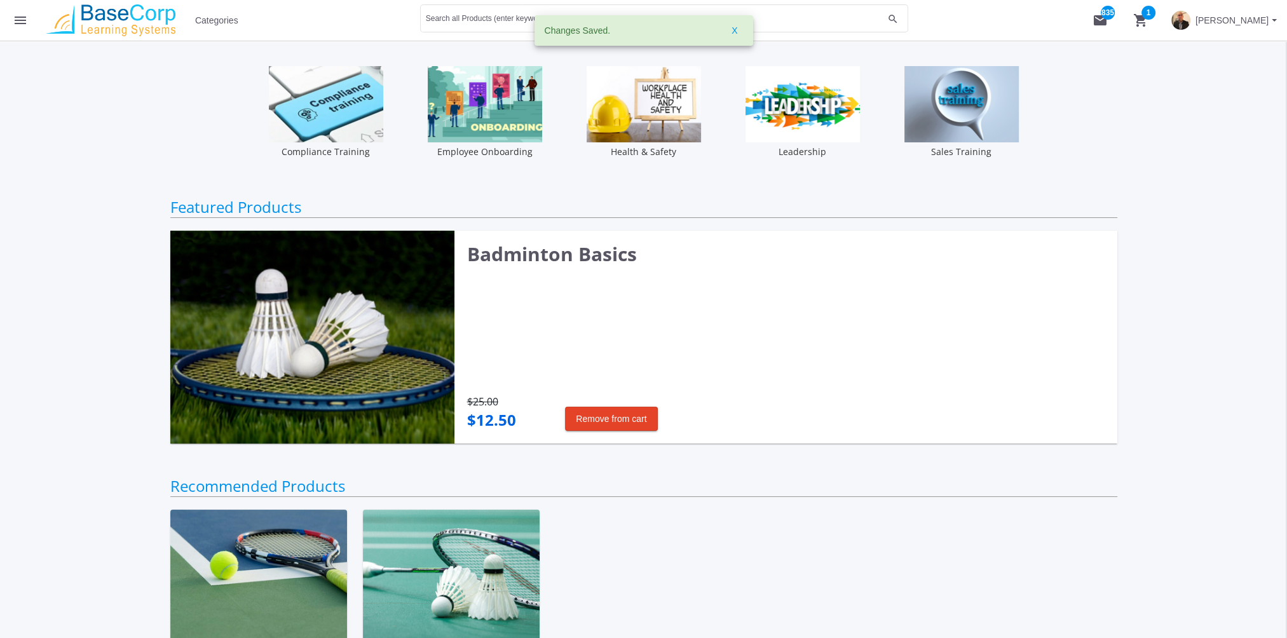
click at [479, 128] on img at bounding box center [485, 104] width 114 height 76
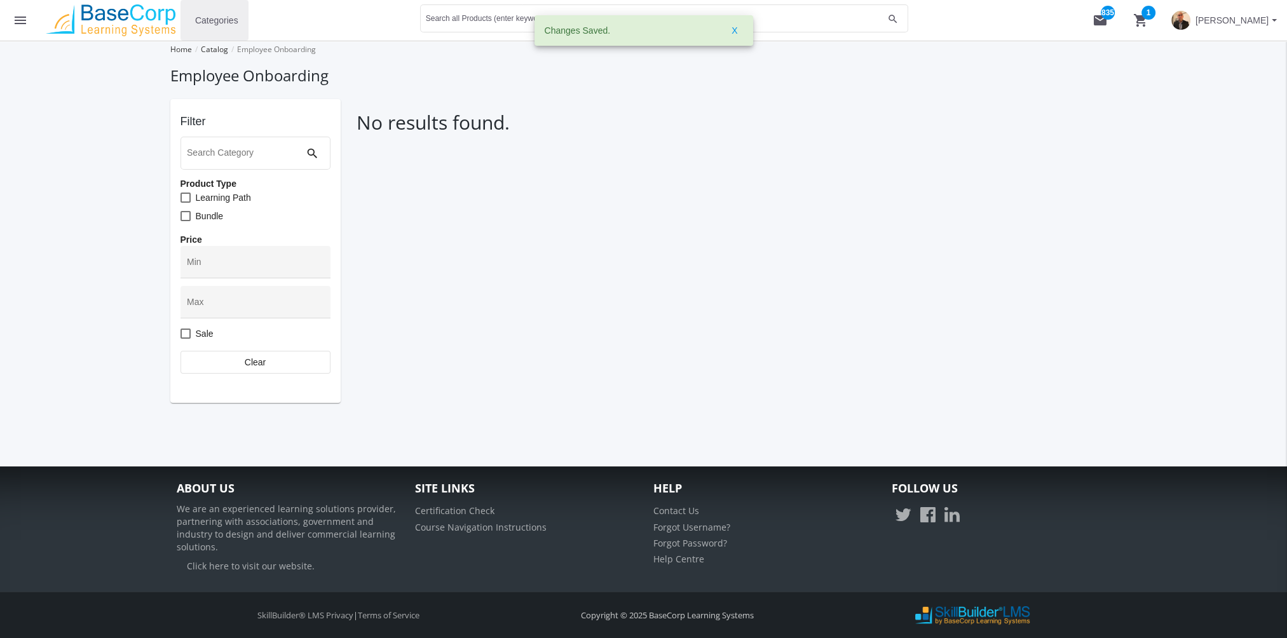
click at [221, 25] on span "Categories" at bounding box center [216, 20] width 43 height 23
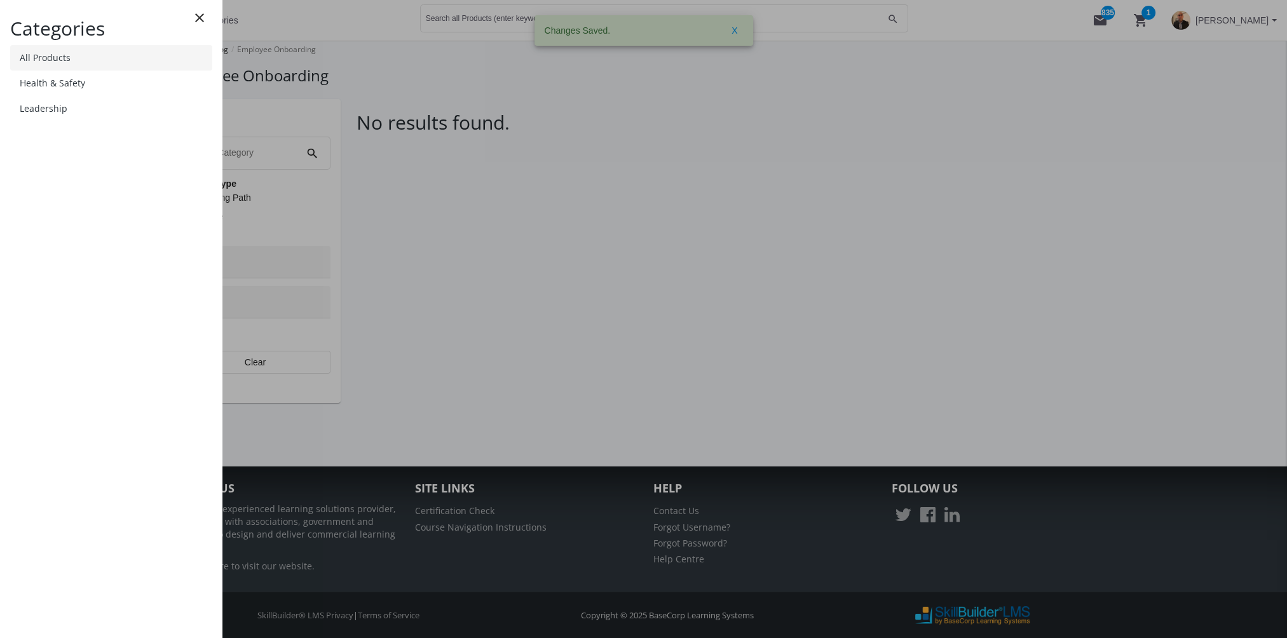
click at [56, 61] on link "All Products" at bounding box center [111, 57] width 202 height 25
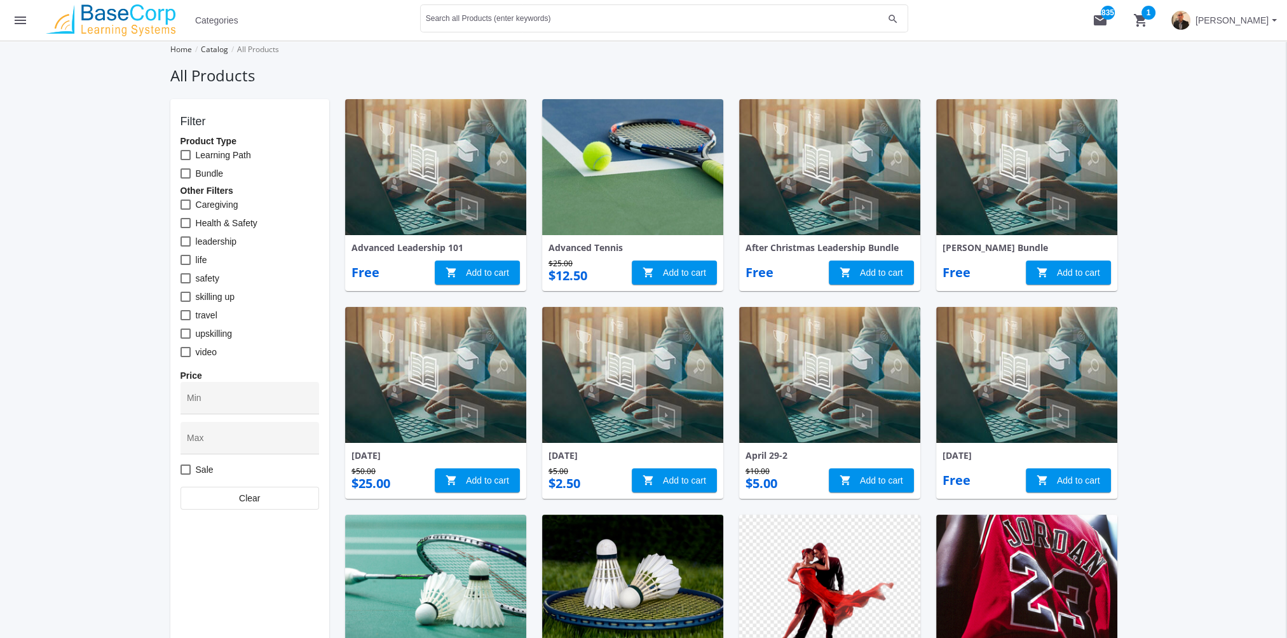
click at [25, 20] on mat-icon "menu" at bounding box center [20, 20] width 15 height 15
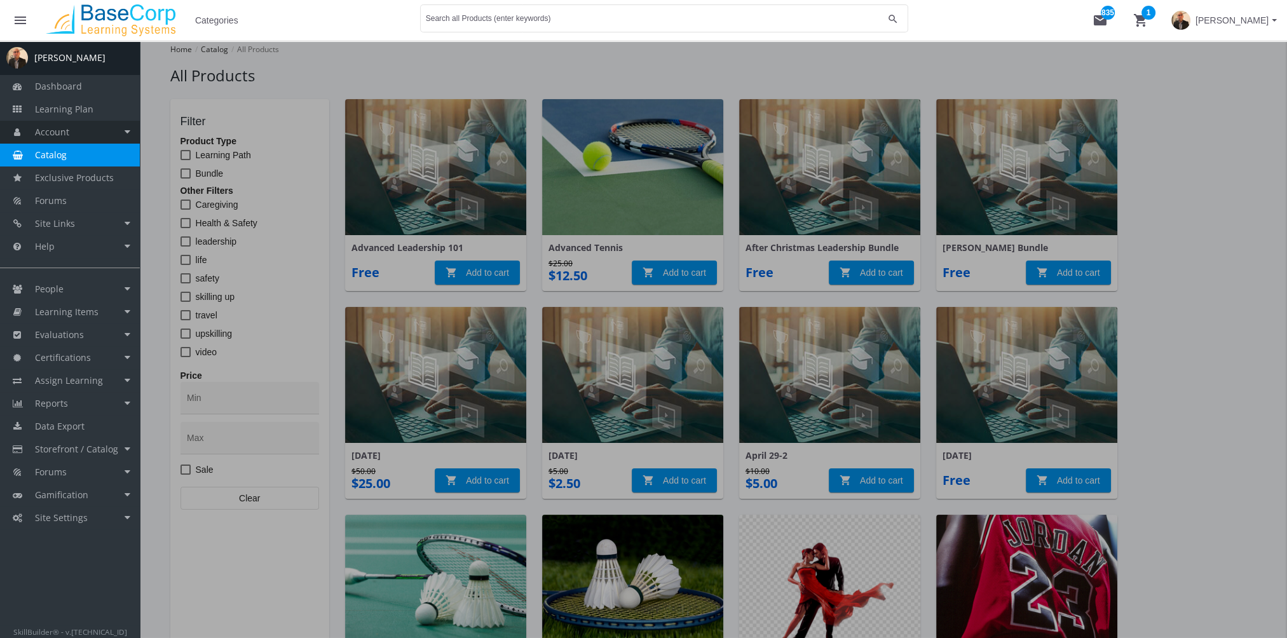
click at [70, 130] on link "Account" at bounding box center [70, 132] width 140 height 23
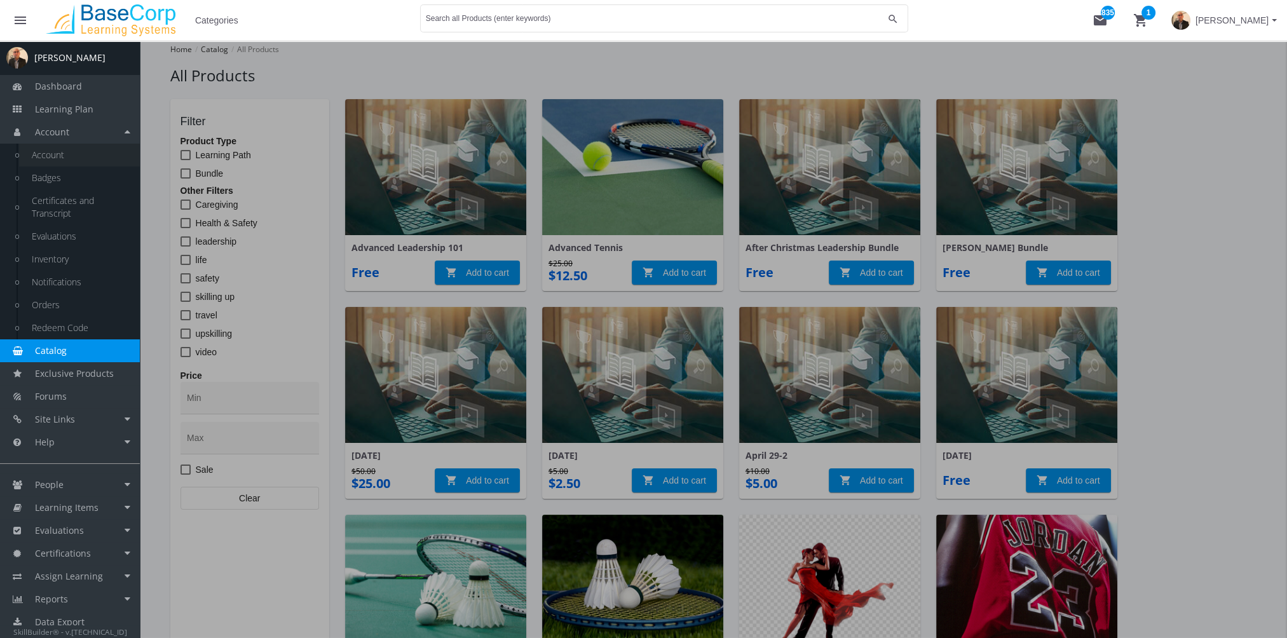
click at [94, 160] on link "Account" at bounding box center [79, 155] width 121 height 23
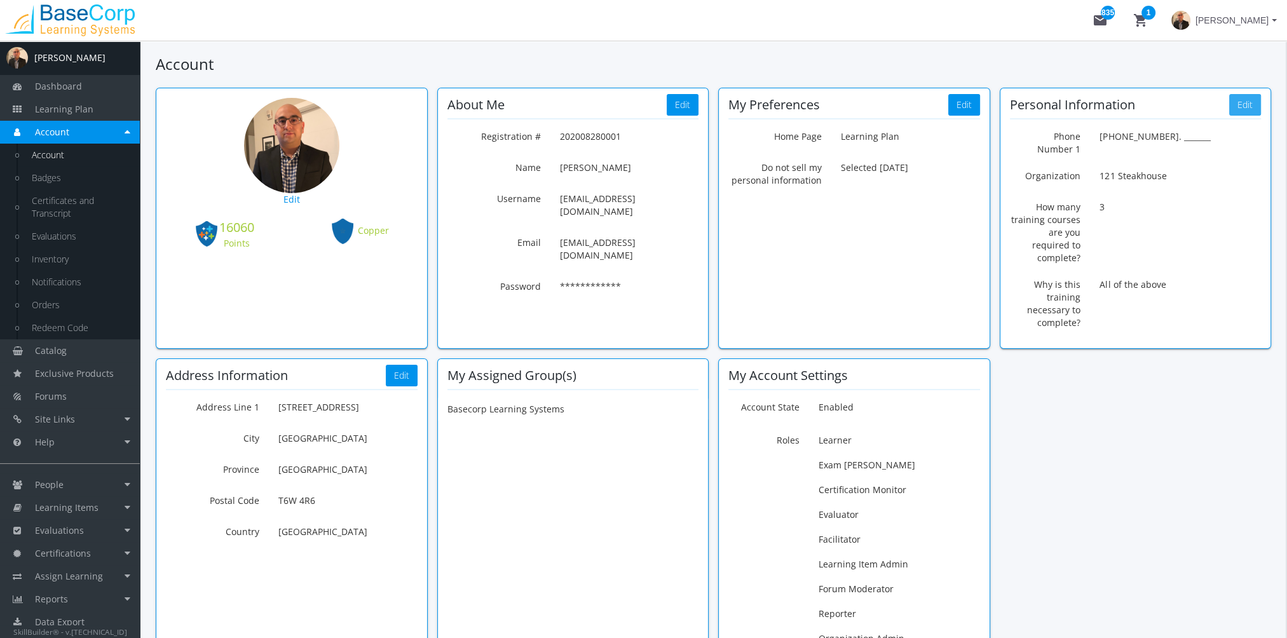
click at [1242, 114] on section "Personal Information Edit Phone Number 1 [PHONE_NUMBER]. _______ Phone Number 1…" at bounding box center [1136, 213] width 252 height 231
click at [1243, 109] on button "Edit" at bounding box center [1246, 105] width 32 height 22
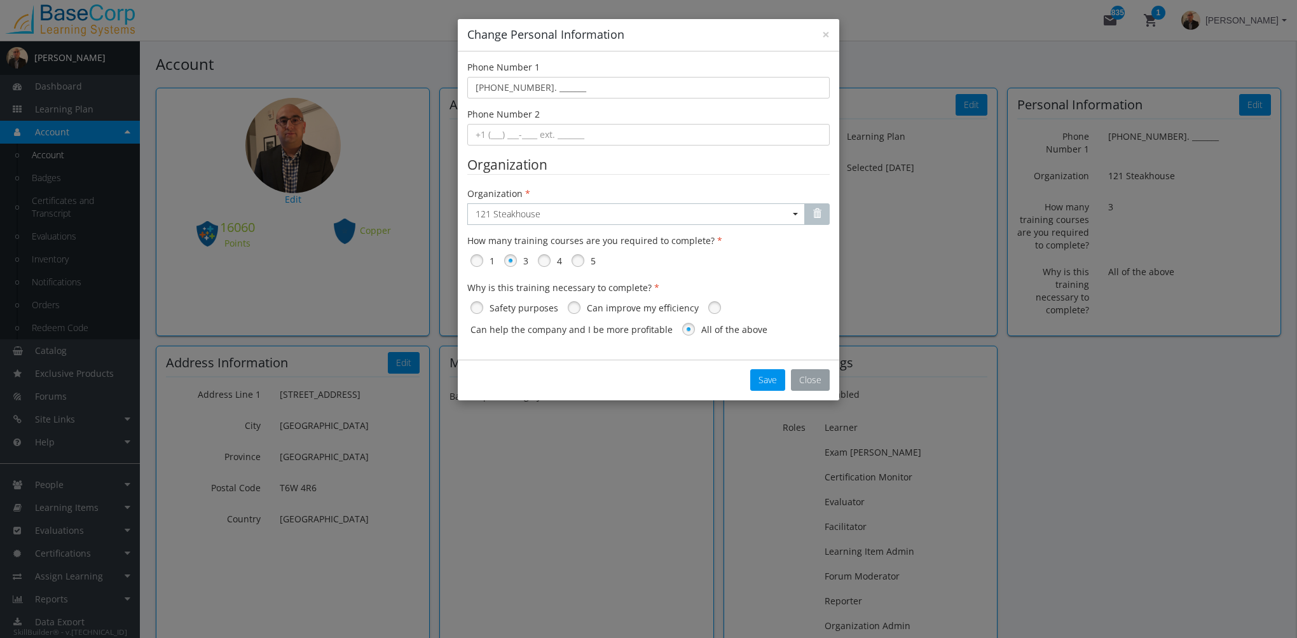
click at [808, 378] on button "Close" at bounding box center [810, 380] width 39 height 22
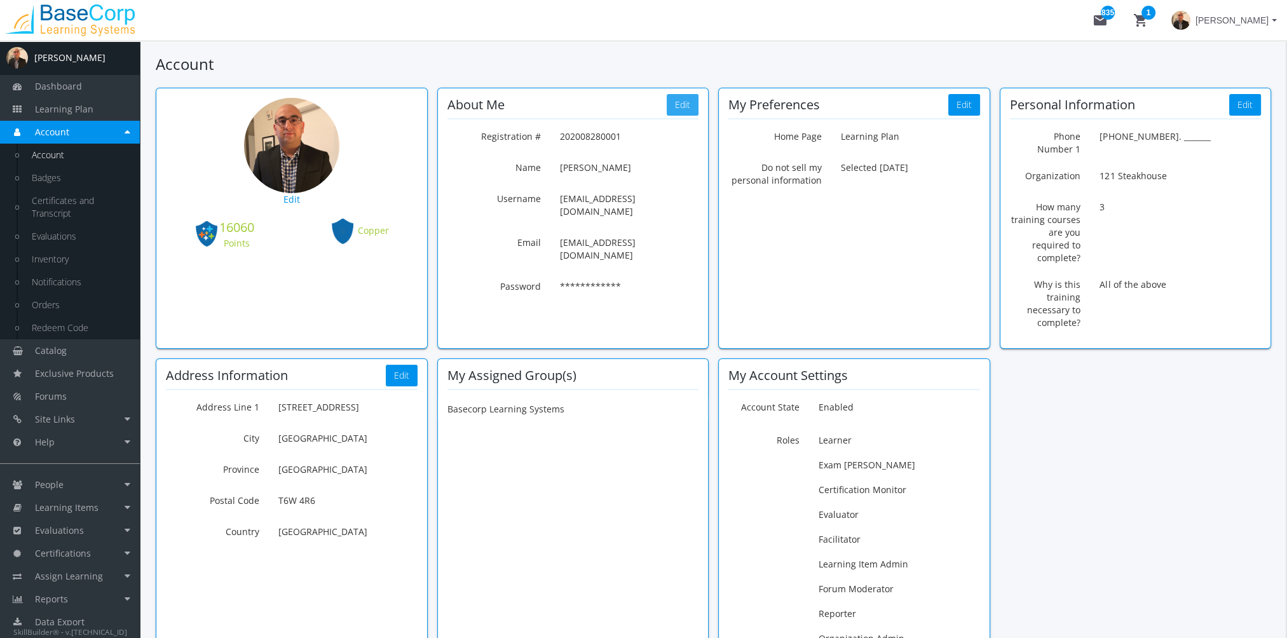
click at [678, 106] on button "Edit" at bounding box center [683, 105] width 32 height 22
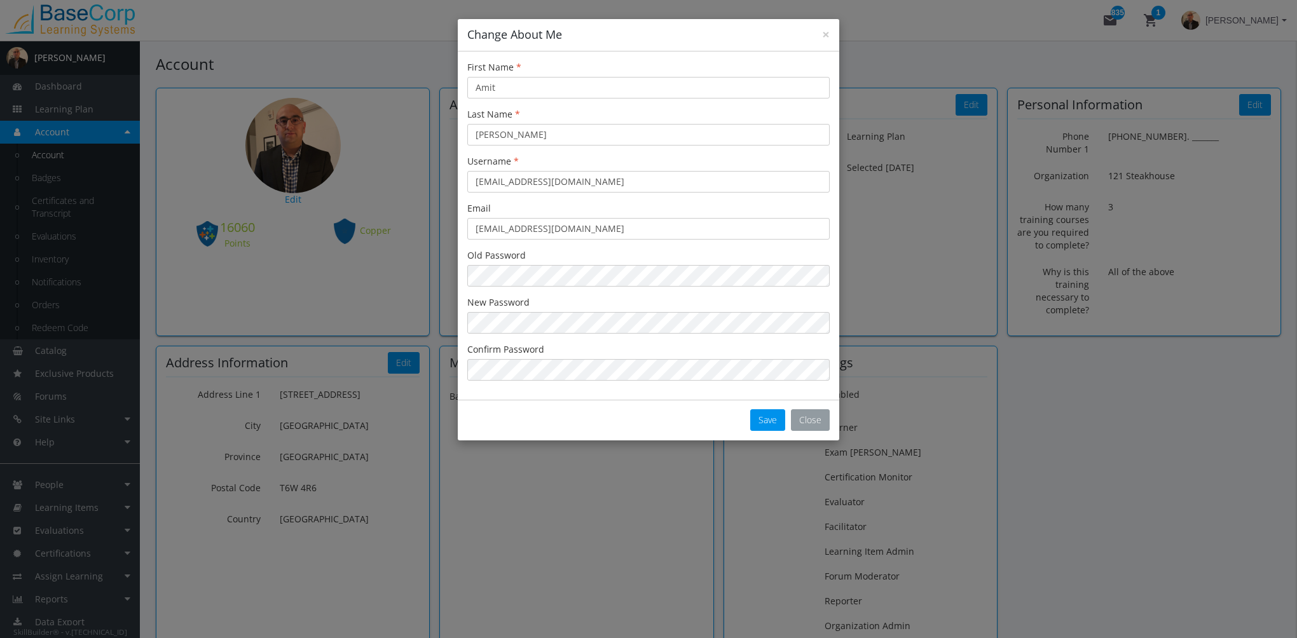
click at [818, 417] on button "Close" at bounding box center [810, 420] width 39 height 22
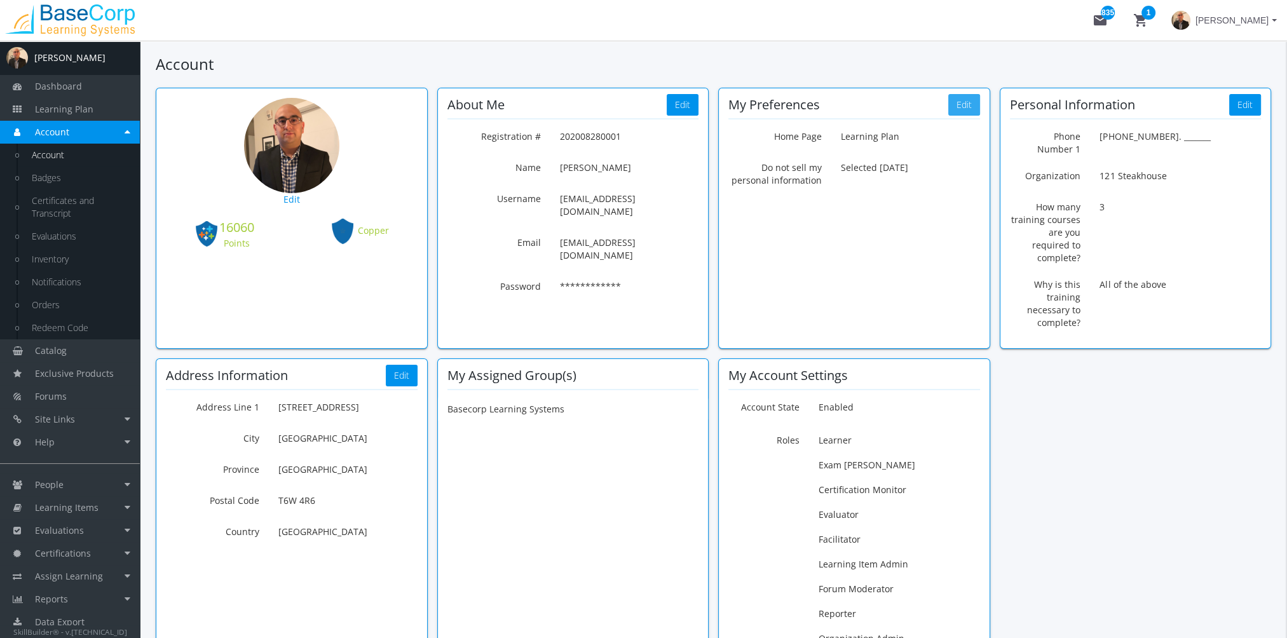
click at [968, 106] on button "Edit" at bounding box center [965, 105] width 32 height 22
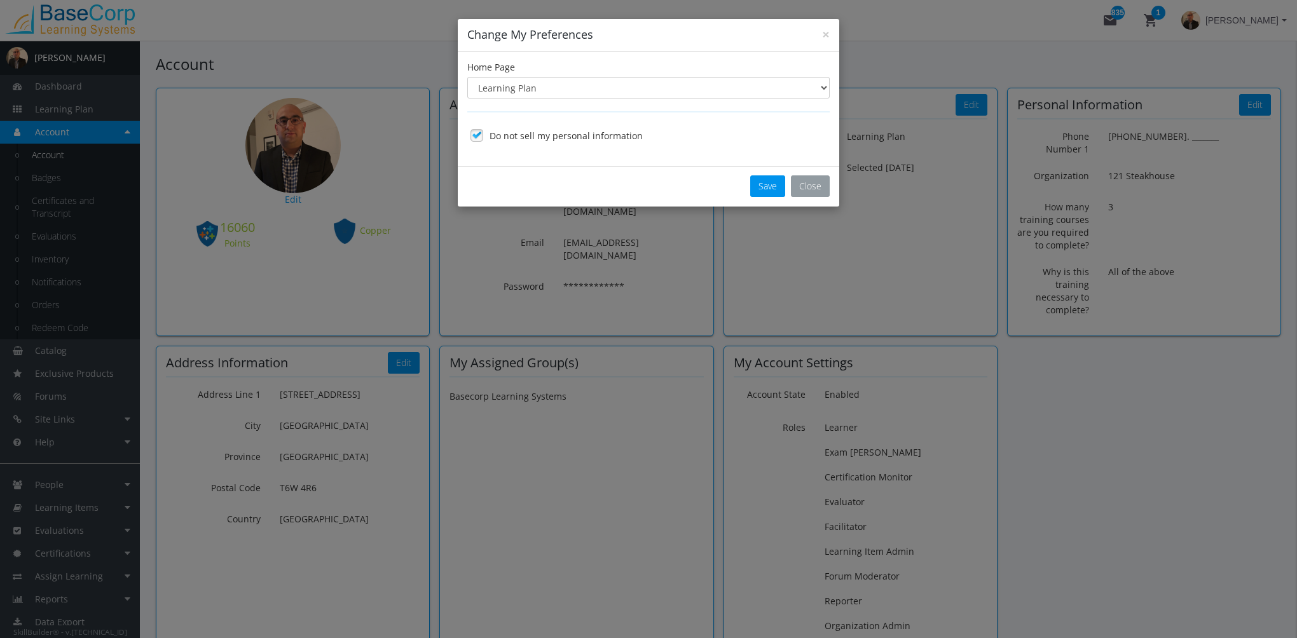
drag, startPoint x: 844, startPoint y: 181, endPoint x: 802, endPoint y: 183, distance: 41.4
click at [834, 183] on div "× Change My Preferences Home Page Use Site Default Dashboard Account Learning P…" at bounding box center [648, 319] width 1297 height 638
drag, startPoint x: 806, startPoint y: 183, endPoint x: 1094, endPoint y: 87, distance: 304.2
click at [806, 182] on button "Close" at bounding box center [810, 186] width 39 height 22
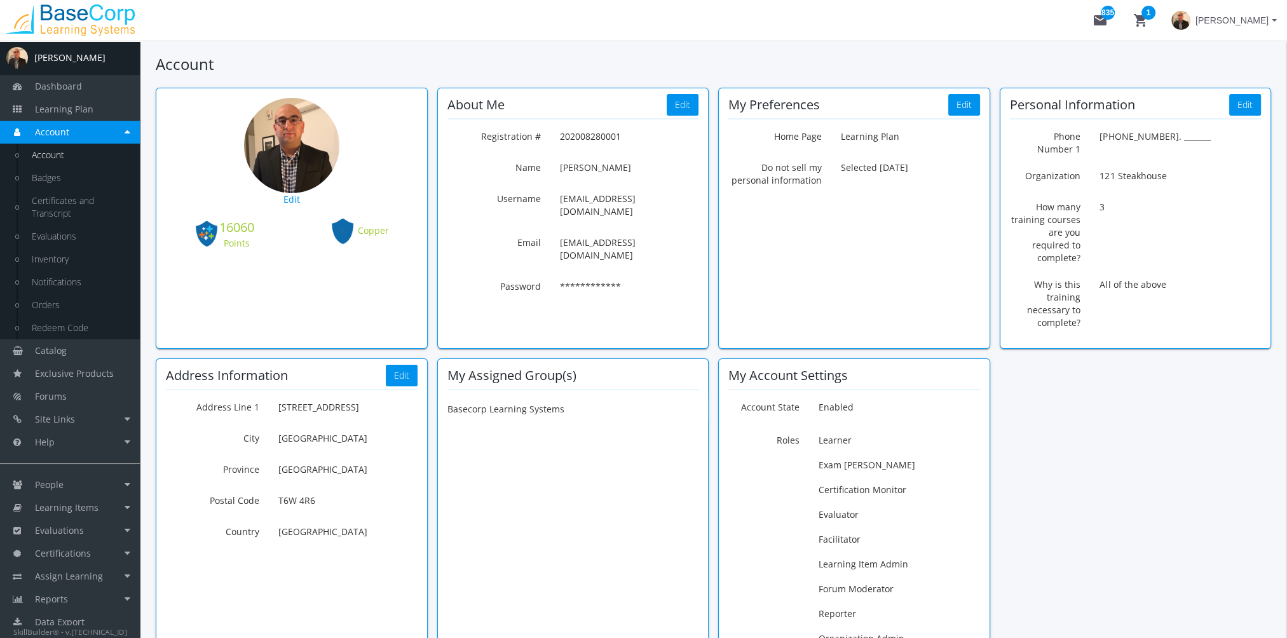
click at [1265, 100] on div "Personal Information Edit Phone Number 1 [PHONE_NUMBER]. _______ Phone Number 1…" at bounding box center [1136, 218] width 272 height 261
click at [1250, 102] on button "Edit" at bounding box center [1246, 105] width 32 height 22
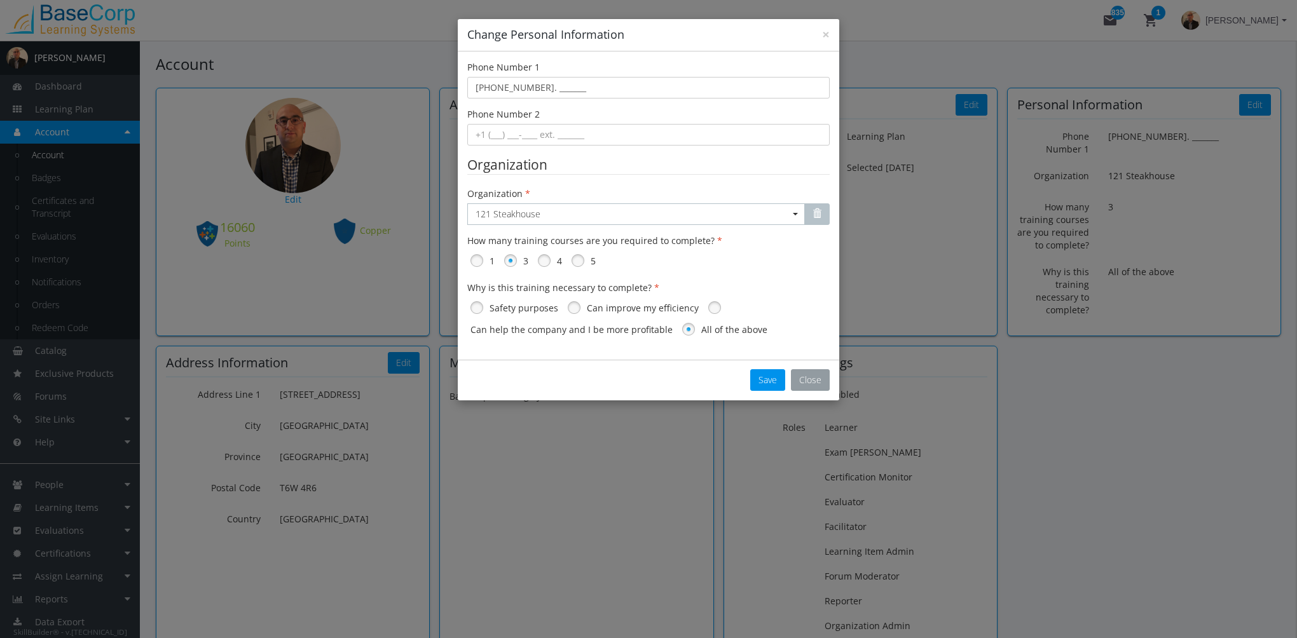
click at [807, 378] on button "Close" at bounding box center [810, 380] width 39 height 22
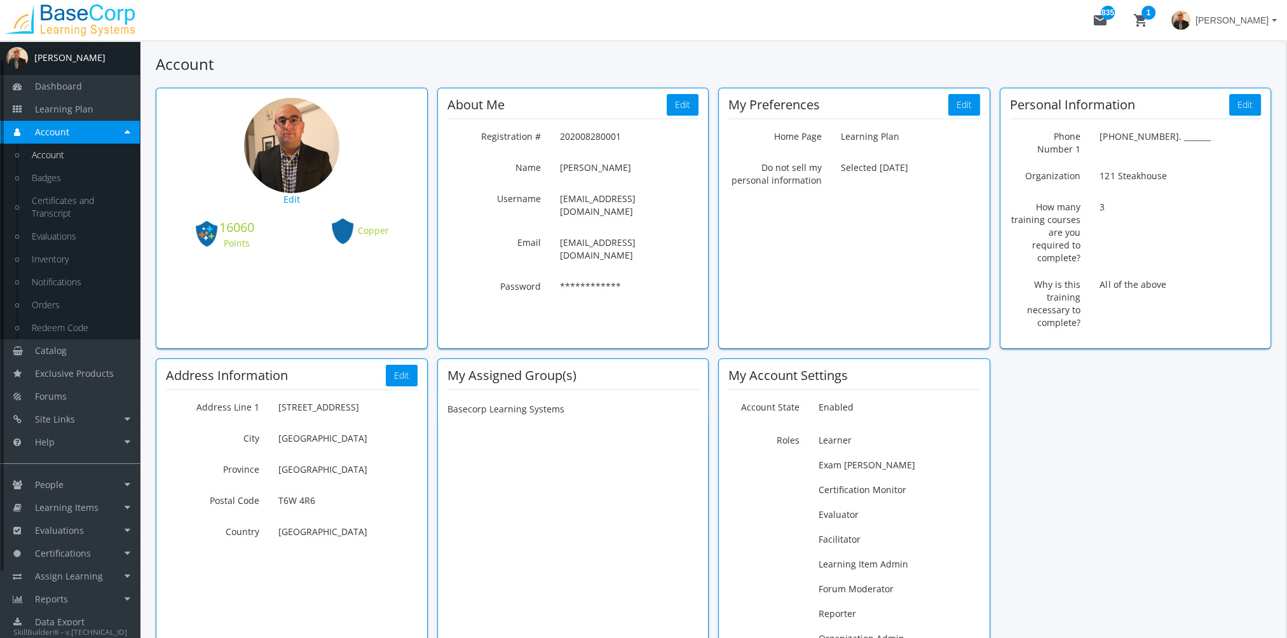
click at [71, 152] on link "Account" at bounding box center [79, 155] width 121 height 23
click at [75, 479] on link "People" at bounding box center [70, 485] width 140 height 23
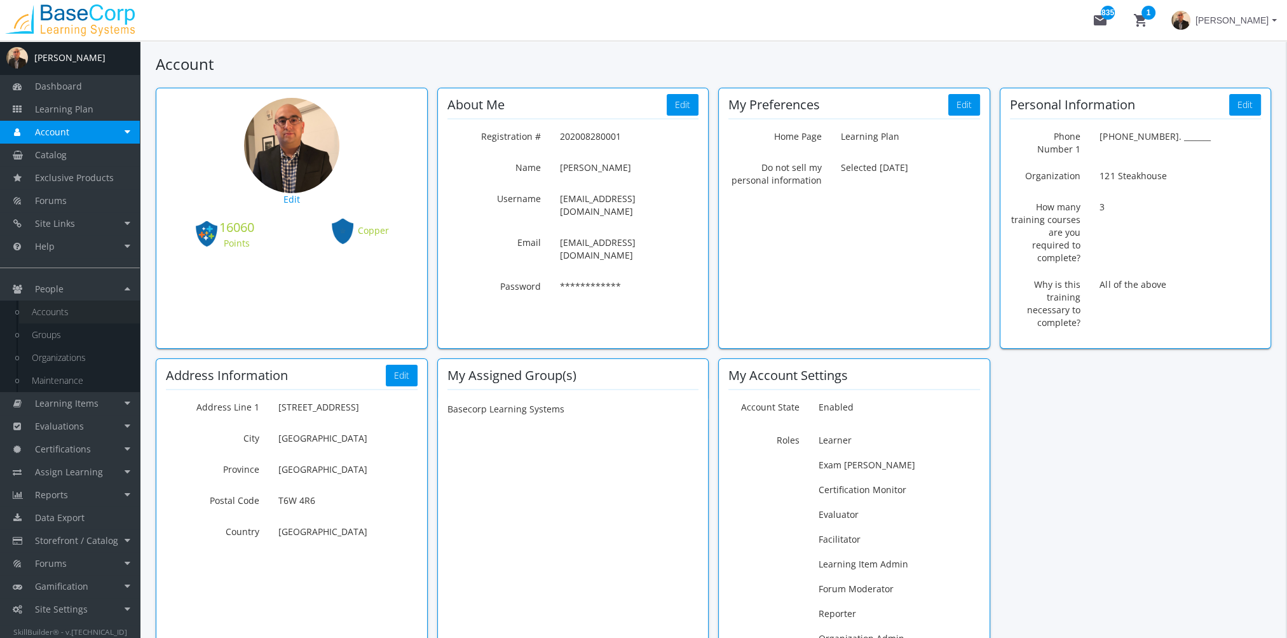
click at [67, 313] on link "Accounts" at bounding box center [79, 312] width 121 height 23
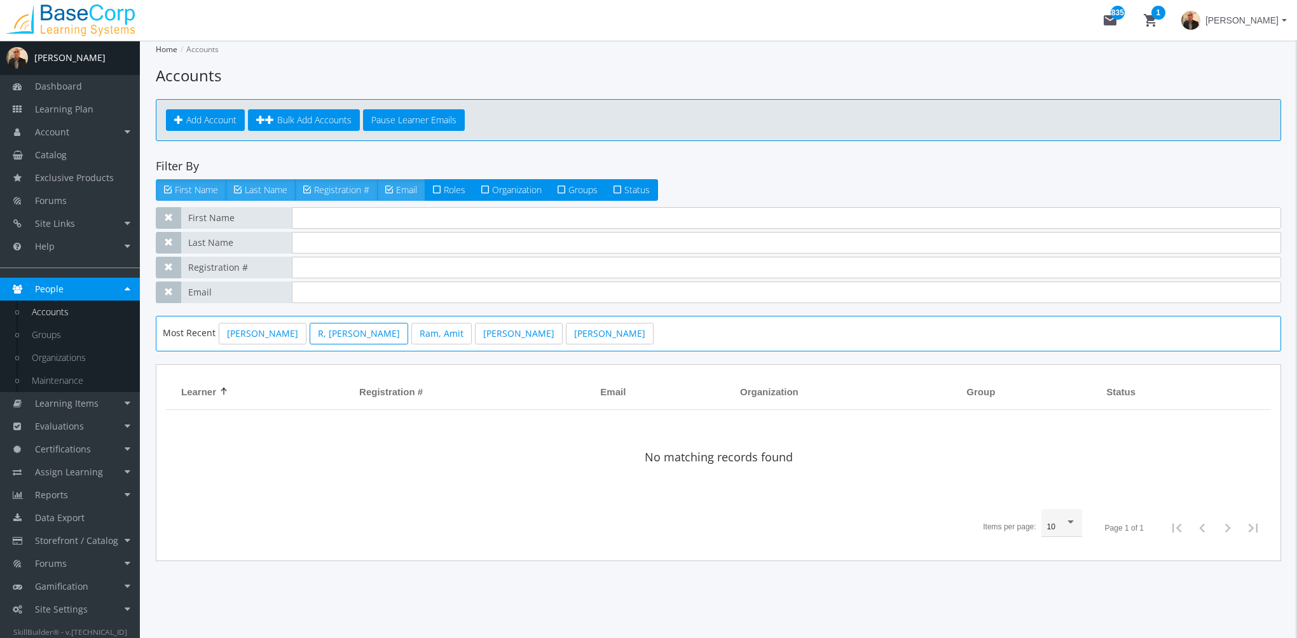
click at [325, 327] on link "R, [PERSON_NAME]" at bounding box center [359, 334] width 99 height 22
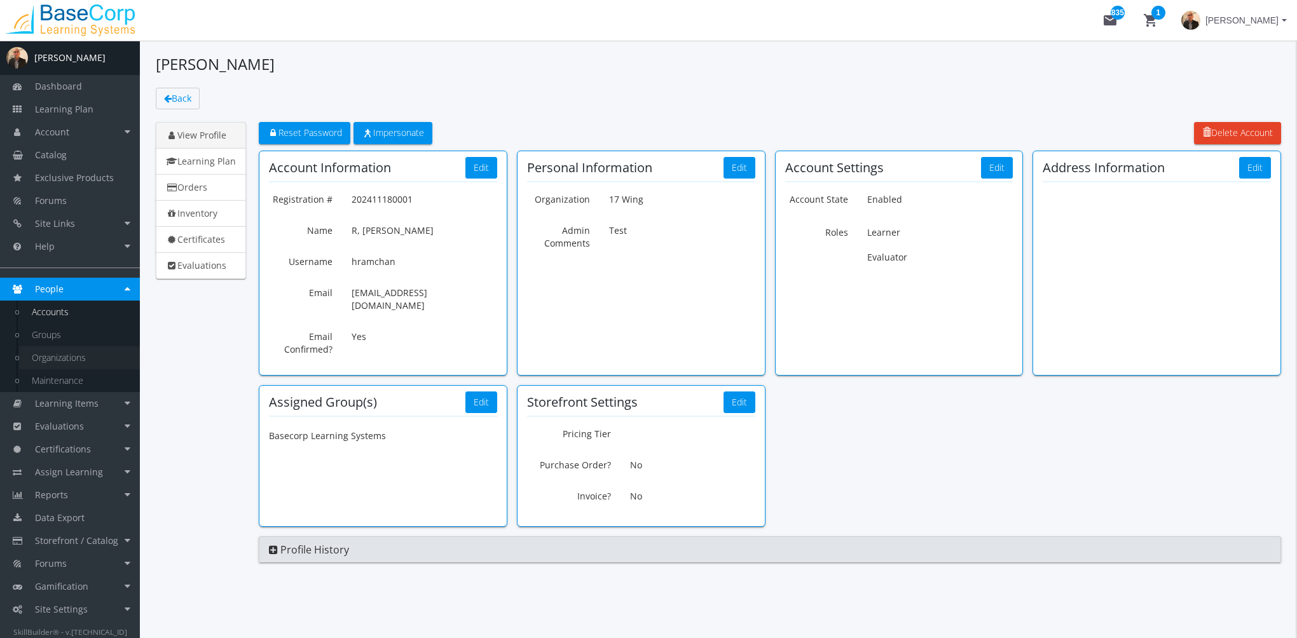
click at [86, 362] on link "Organizations" at bounding box center [79, 358] width 121 height 23
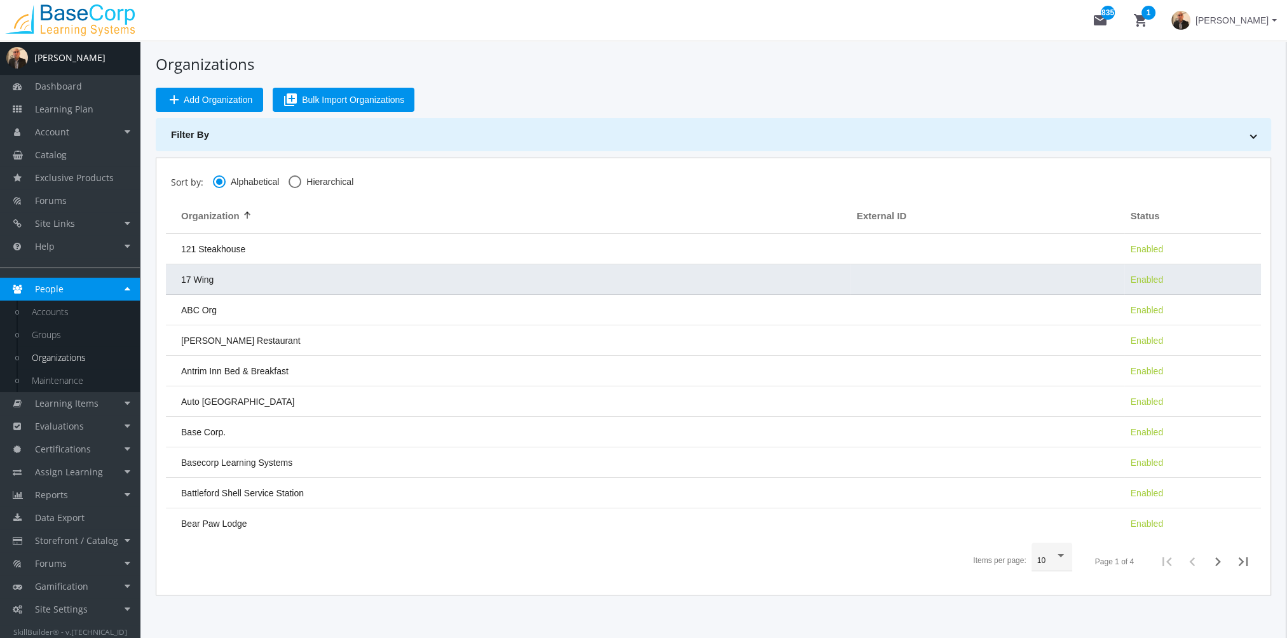
click at [215, 277] on td "17 Wing" at bounding box center [508, 279] width 685 height 31
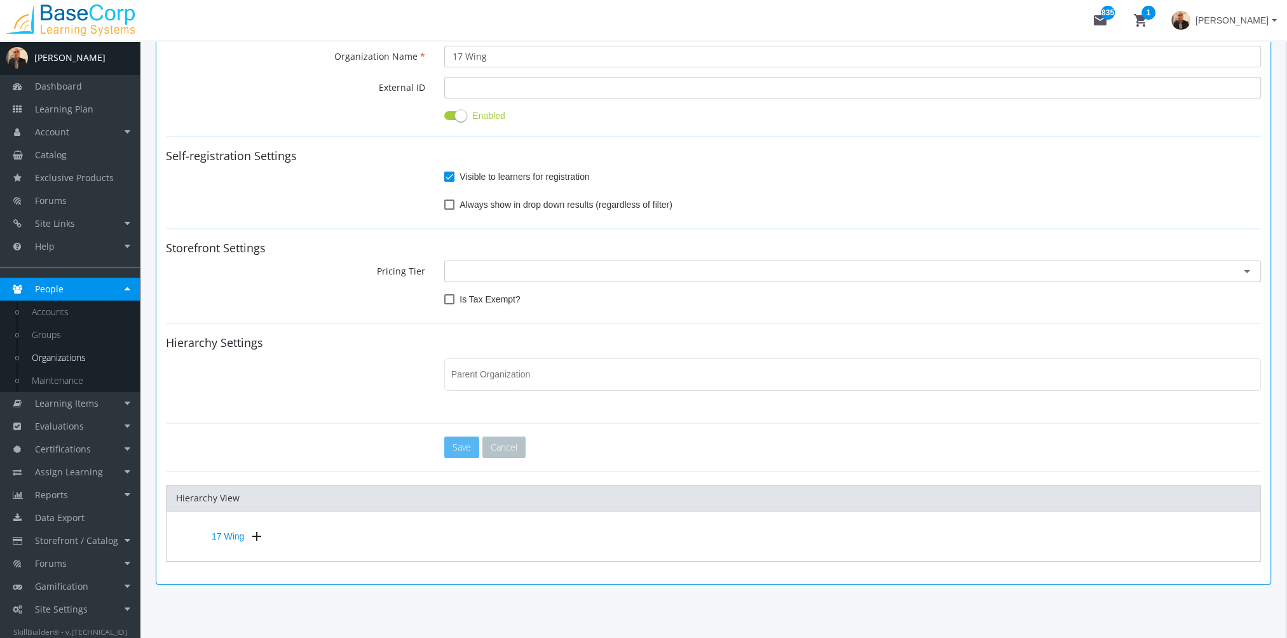
scroll to position [191, 0]
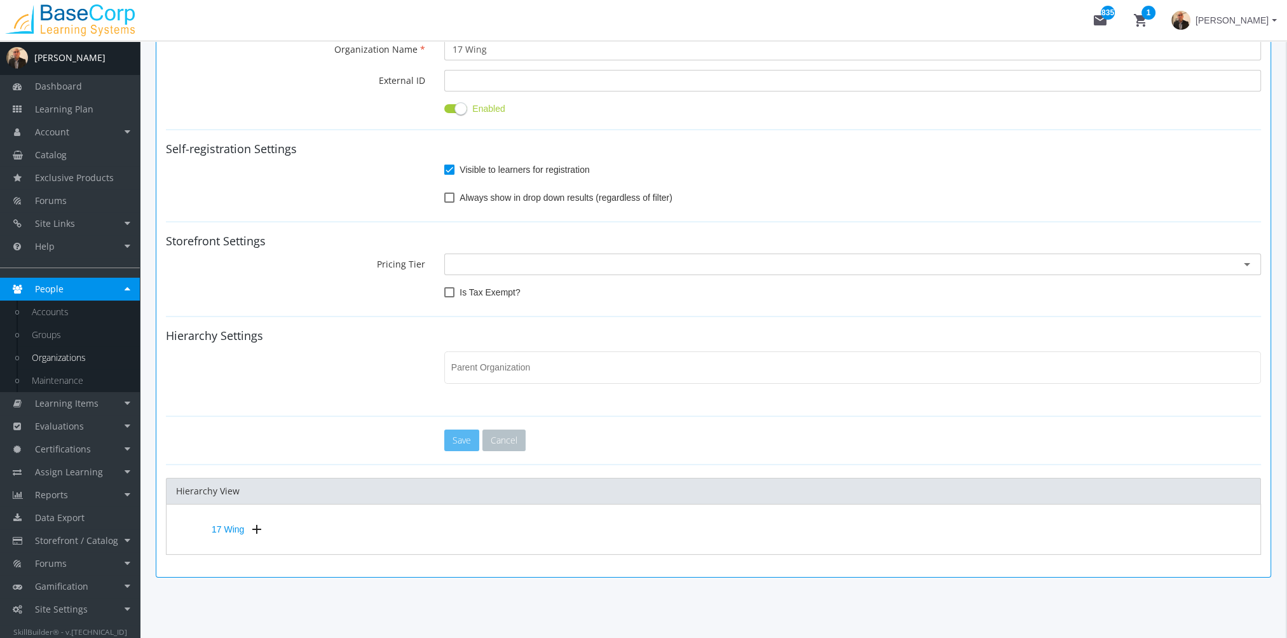
click at [471, 263] on input "text" at bounding box center [853, 264] width 800 height 13
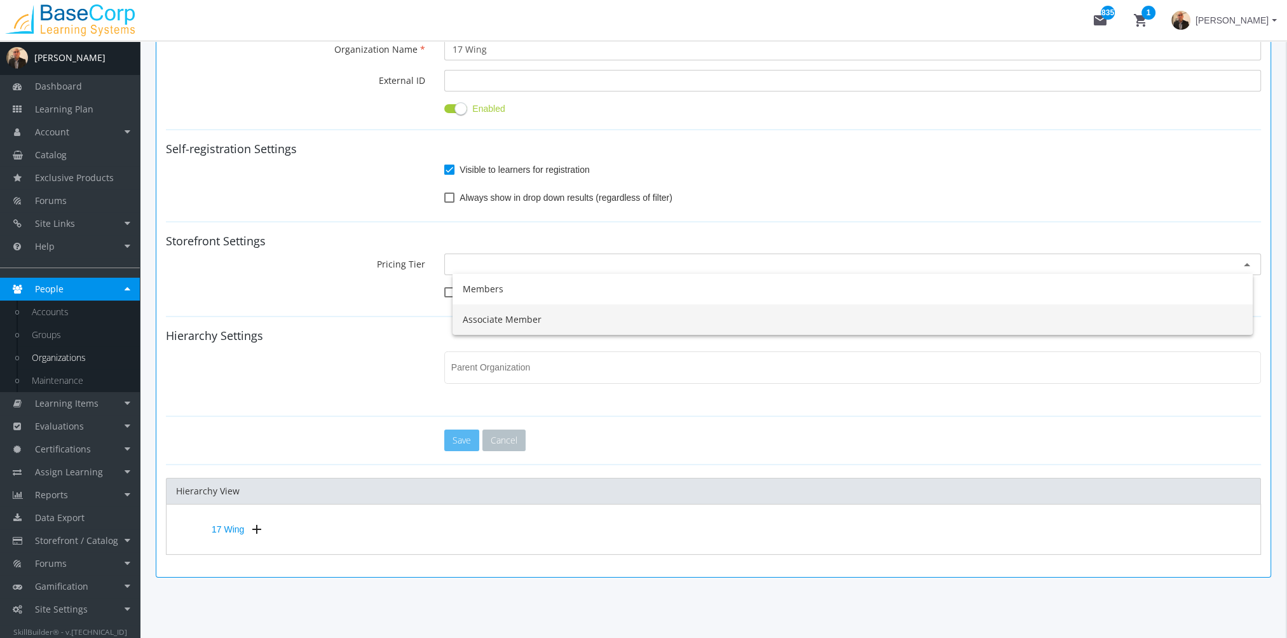
click at [505, 313] on span "Associate Member" at bounding box center [502, 319] width 79 height 12
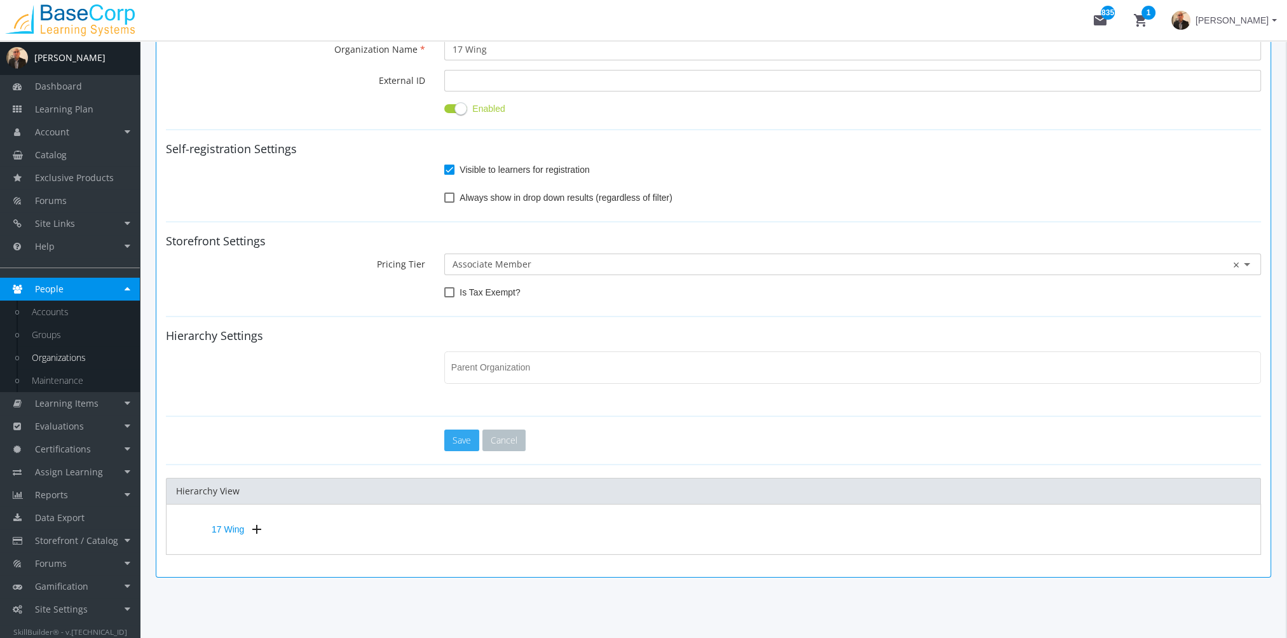
click at [463, 437] on button "Save" at bounding box center [461, 441] width 35 height 22
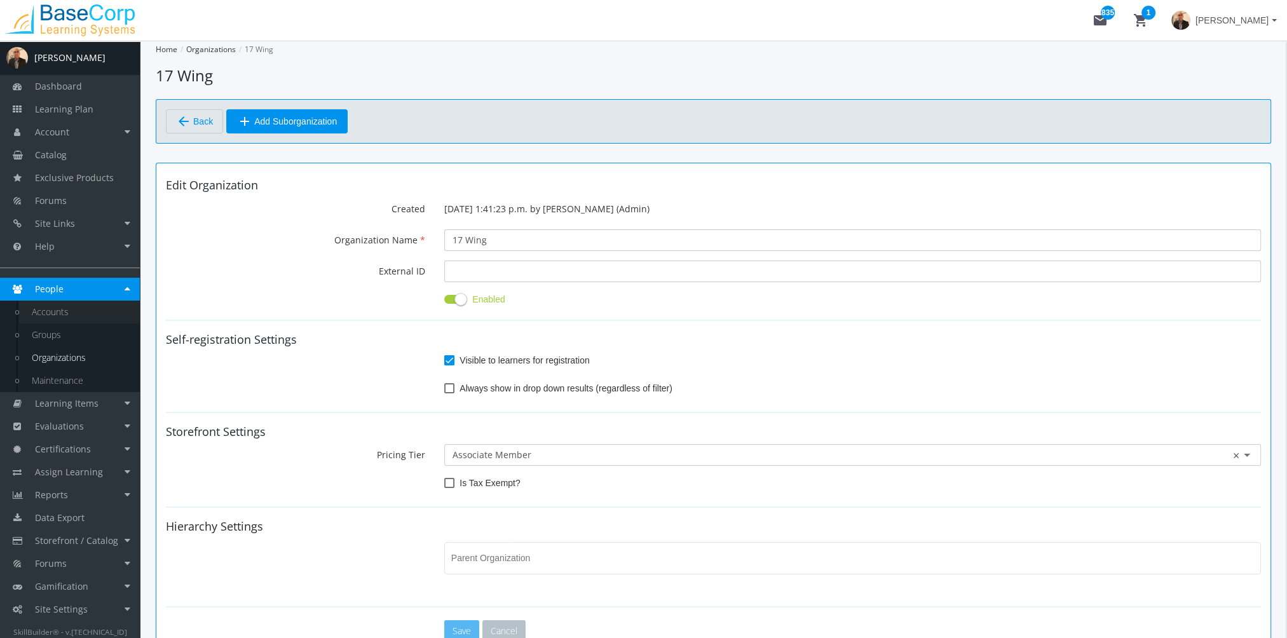
click at [64, 320] on link "Accounts" at bounding box center [79, 312] width 121 height 23
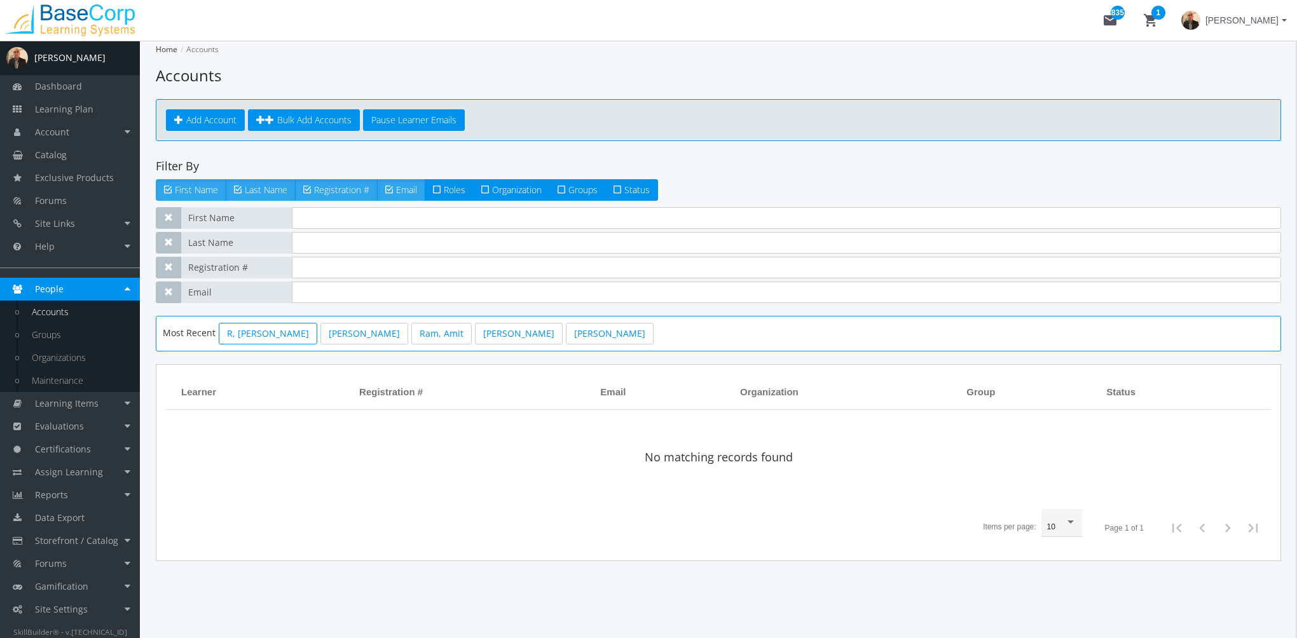
click at [242, 333] on link "R, [PERSON_NAME]" at bounding box center [268, 334] width 99 height 22
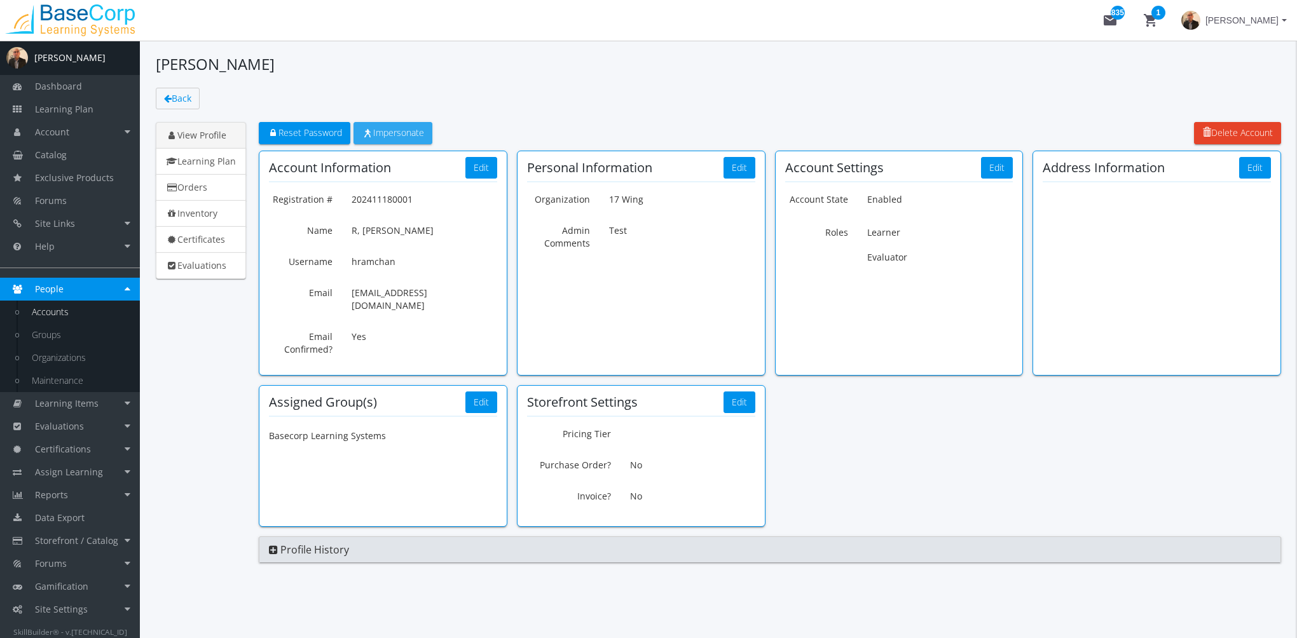
click at [399, 137] on span "Impersonate" at bounding box center [393, 133] width 62 height 12
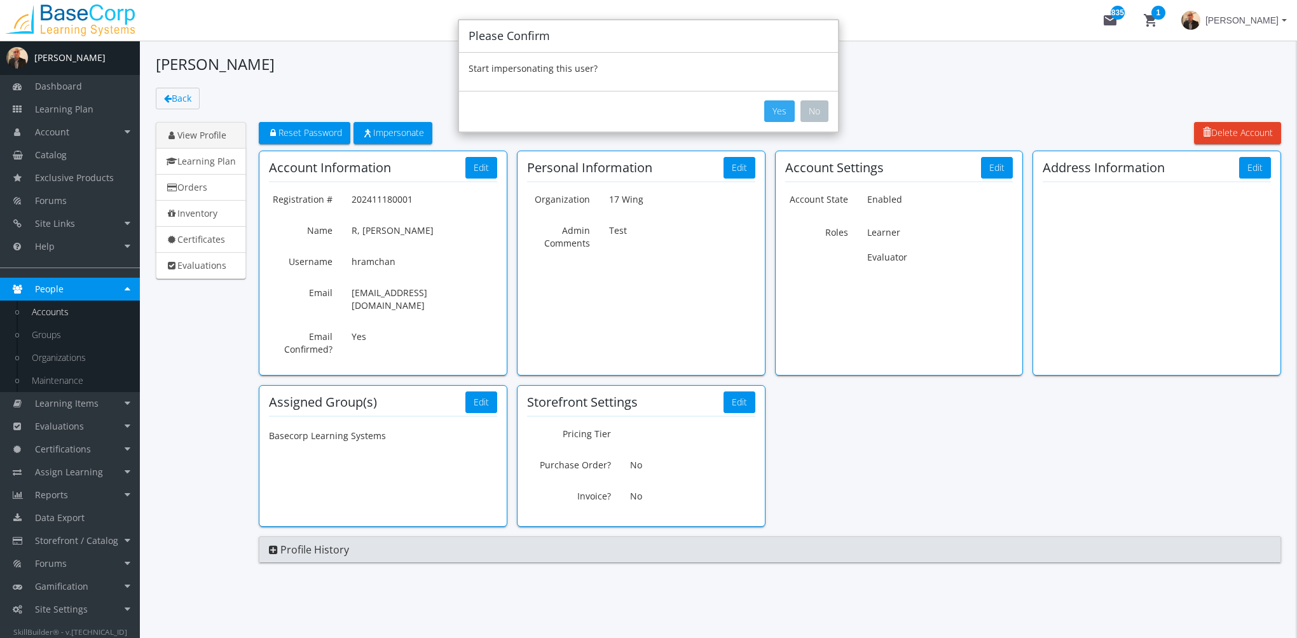
click at [779, 110] on button "Yes" at bounding box center [779, 111] width 31 height 22
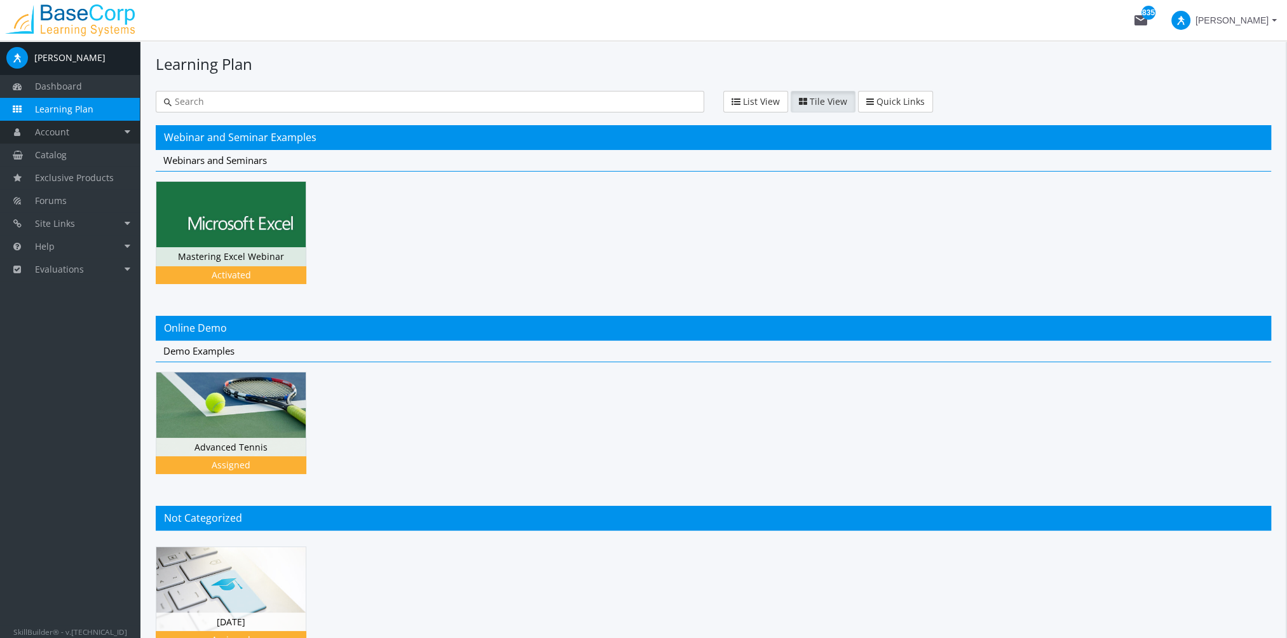
click at [79, 134] on link "Account" at bounding box center [70, 132] width 140 height 23
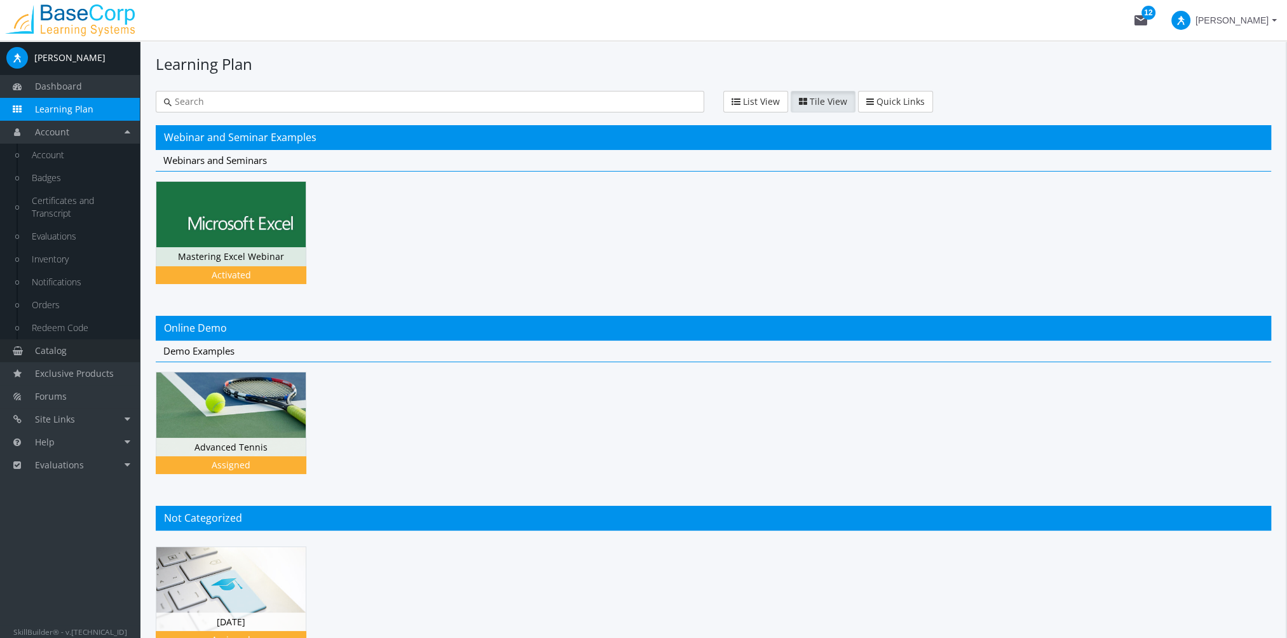
click at [62, 354] on span "Catalog" at bounding box center [51, 351] width 32 height 12
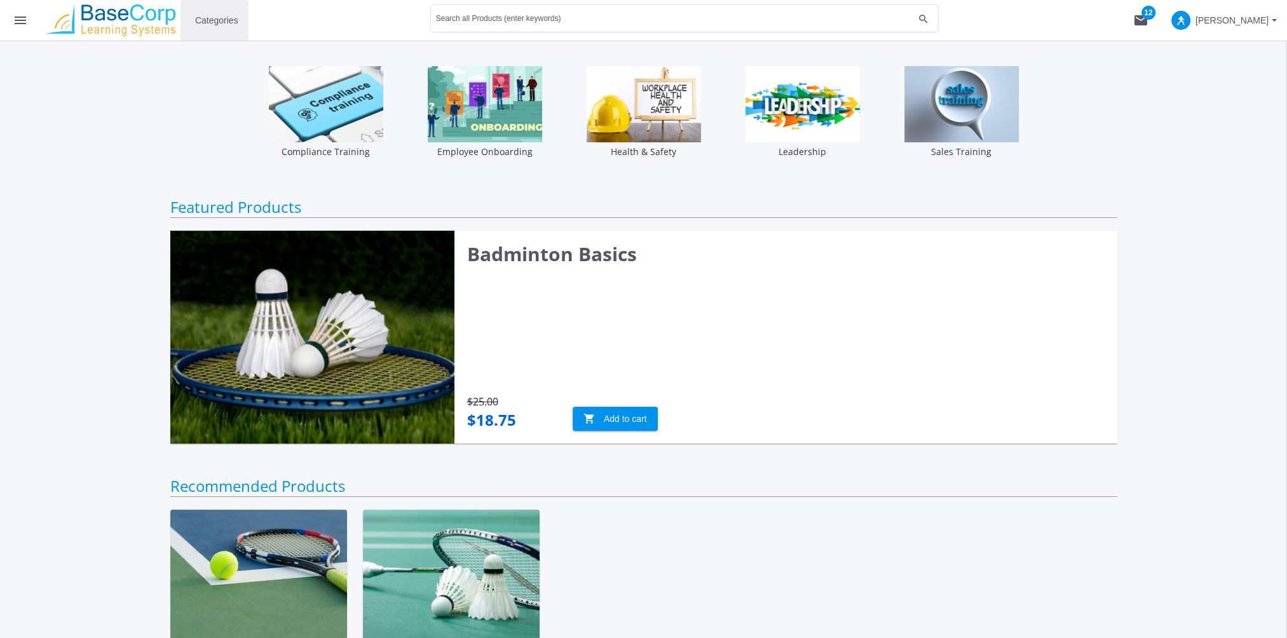
click at [216, 24] on span "Categories" at bounding box center [216, 20] width 43 height 23
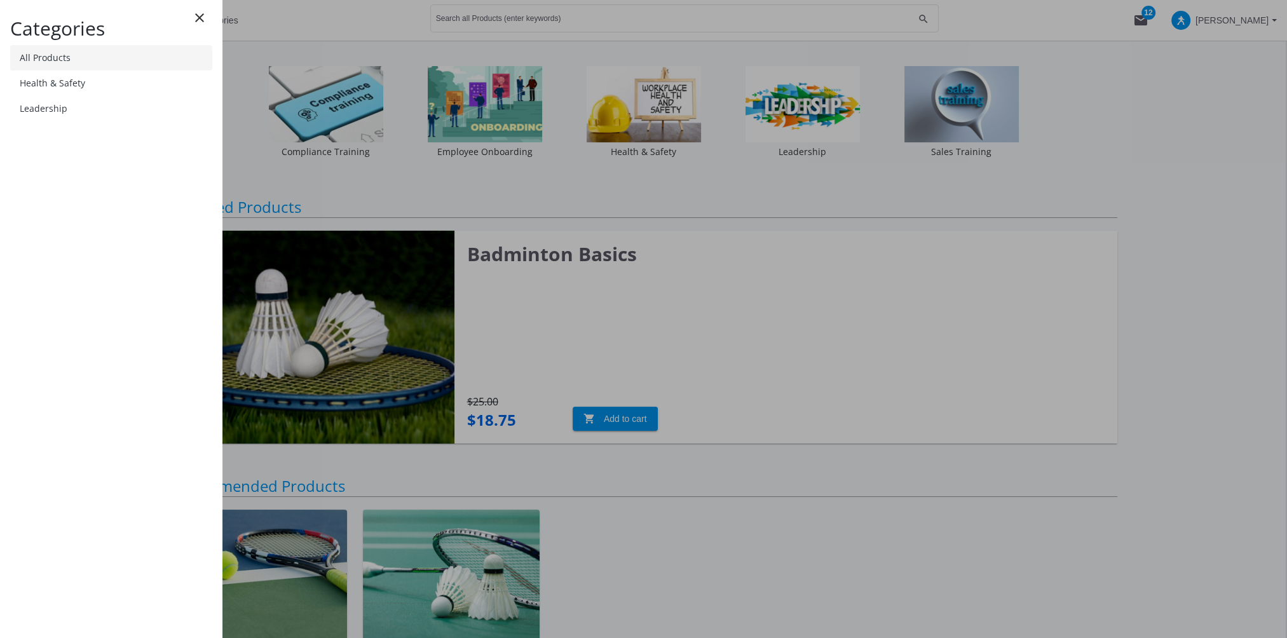
click at [114, 61] on link "All Products" at bounding box center [111, 57] width 202 height 25
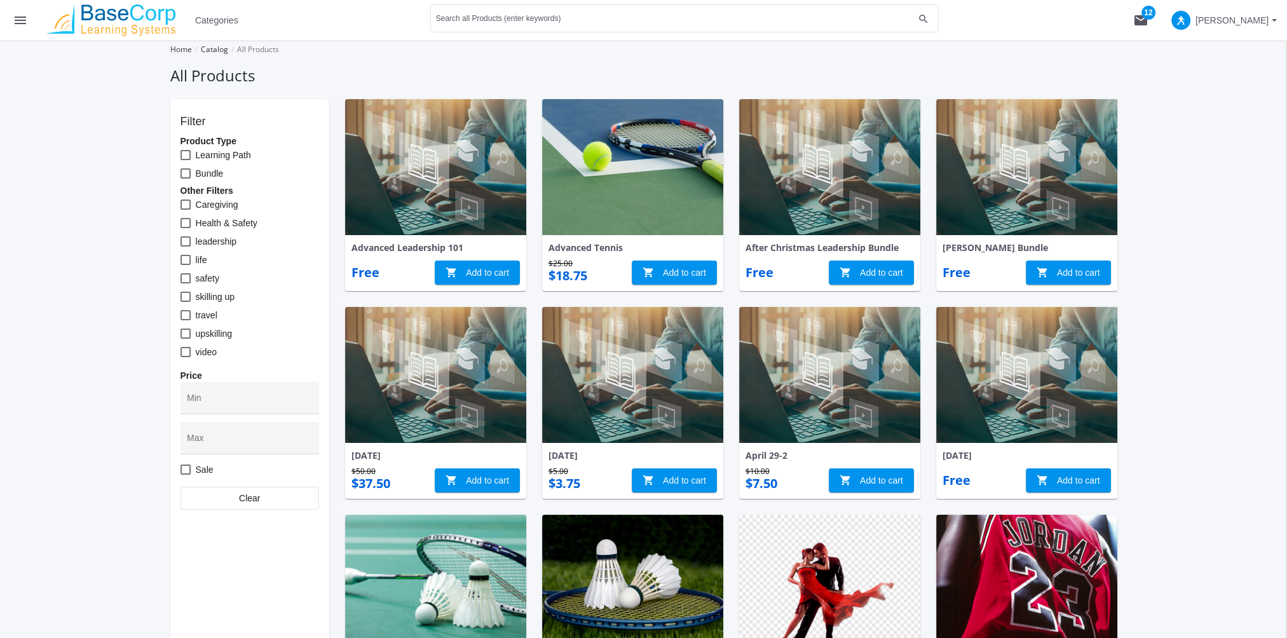
click at [18, 15] on mat-icon "menu" at bounding box center [20, 20] width 15 height 15
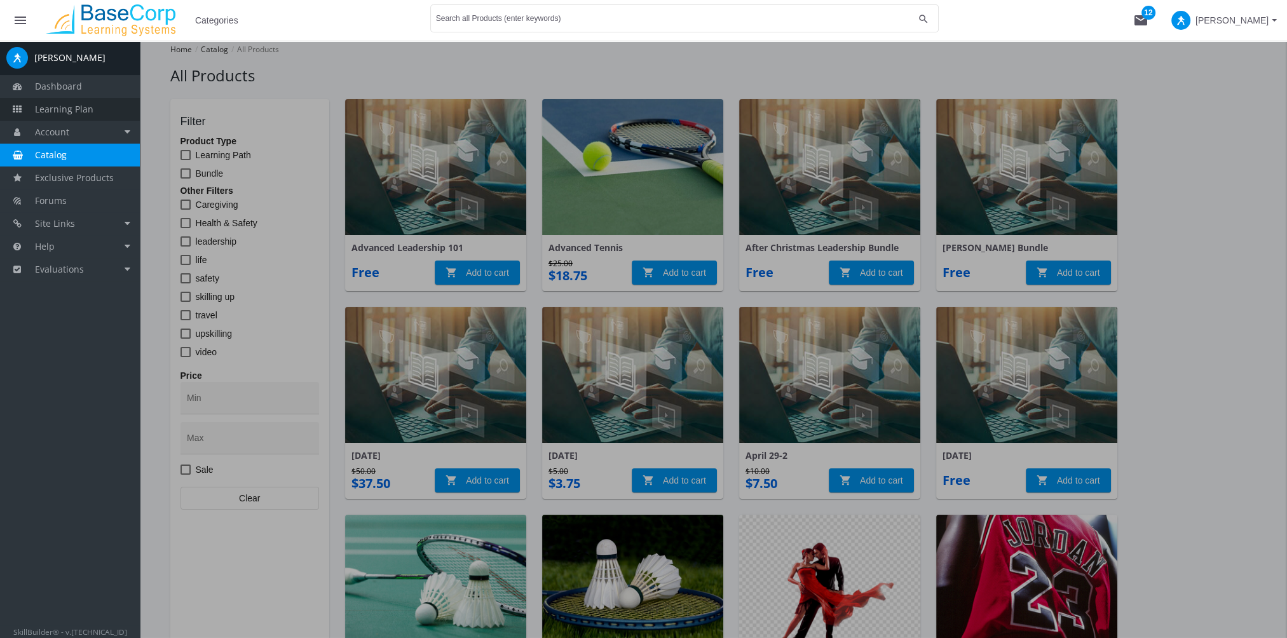
click at [78, 107] on span "Learning Plan" at bounding box center [64, 109] width 58 height 12
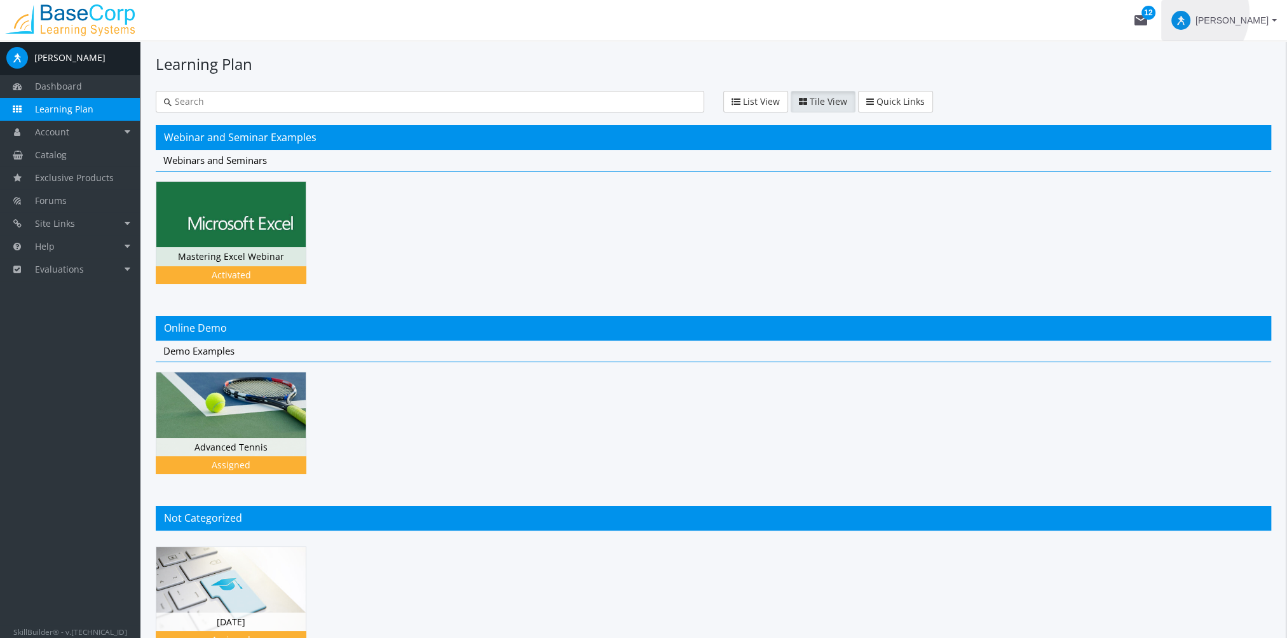
click at [1191, 13] on span at bounding box center [1181, 20] width 19 height 19
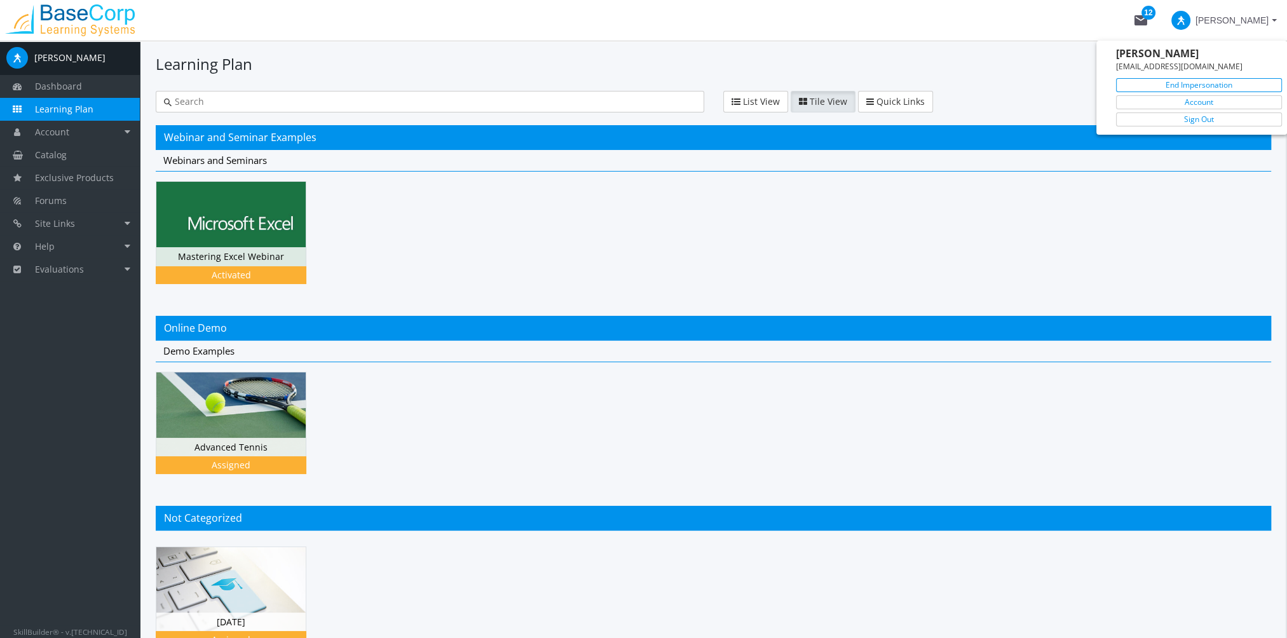
click at [1198, 81] on link "End Impersonation" at bounding box center [1199, 85] width 166 height 14
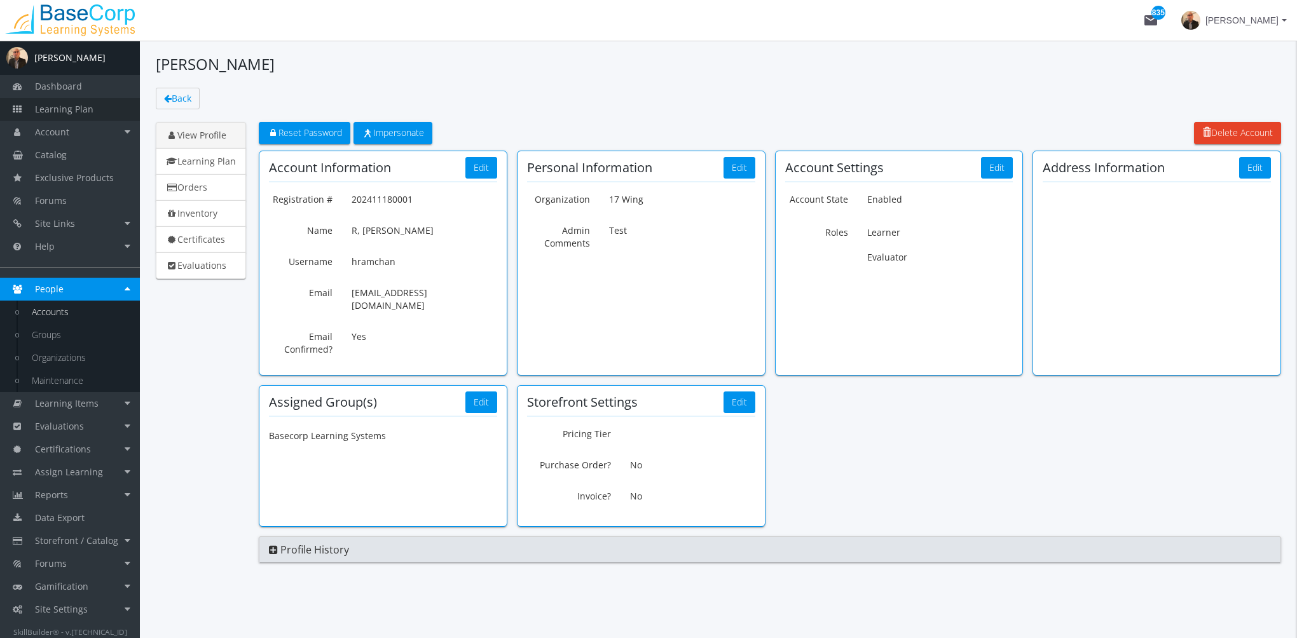
click at [85, 103] on span "Learning Plan" at bounding box center [64, 109] width 58 height 12
